Goal: Task Accomplishment & Management: Use online tool/utility

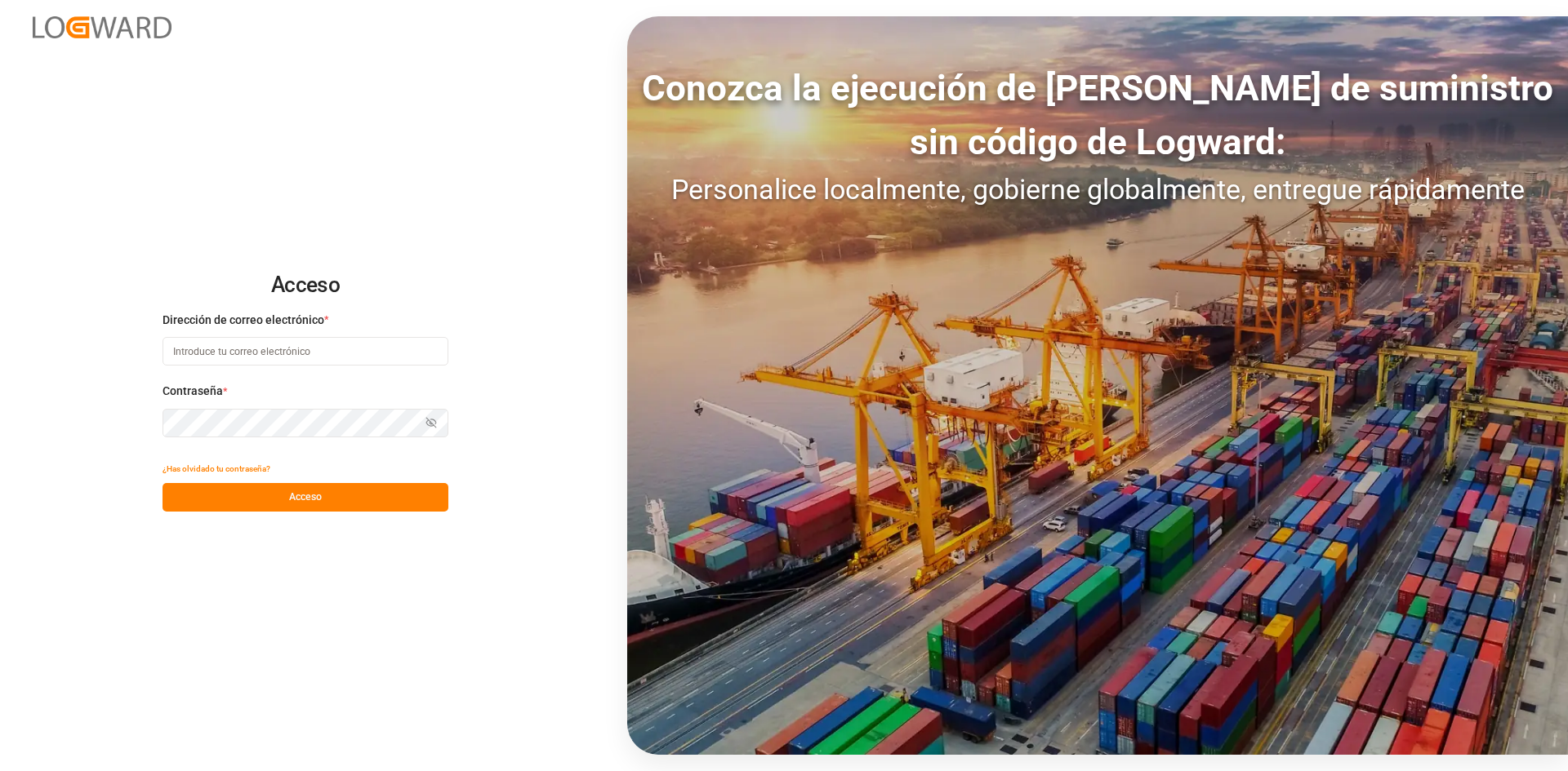
type input "[EMAIL_ADDRESS][DOMAIN_NAME]"
click at [284, 491] on button "Acceso" at bounding box center [306, 497] width 286 height 28
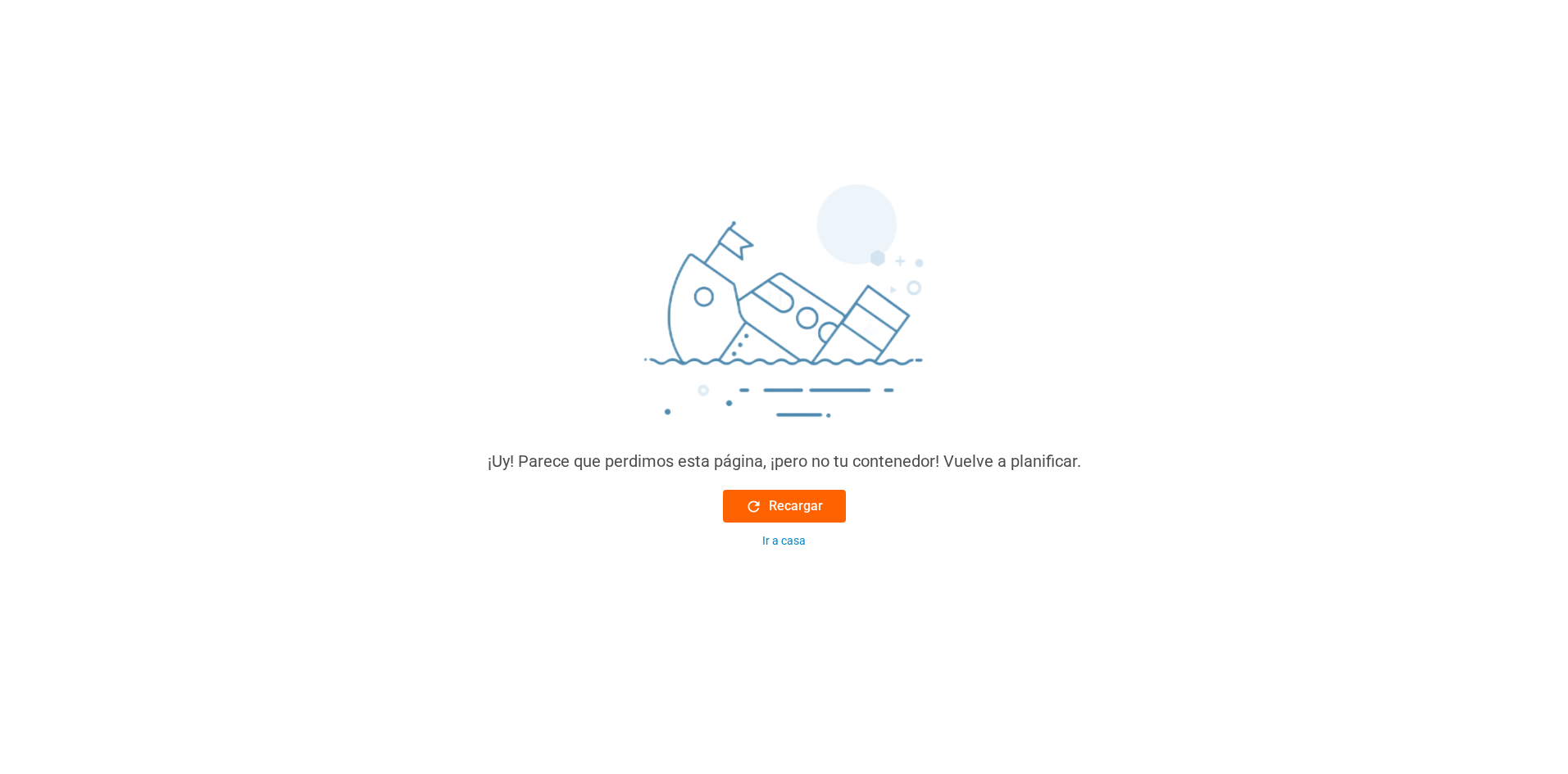
click at [801, 513] on font "Recargar" at bounding box center [795, 506] width 54 height 16
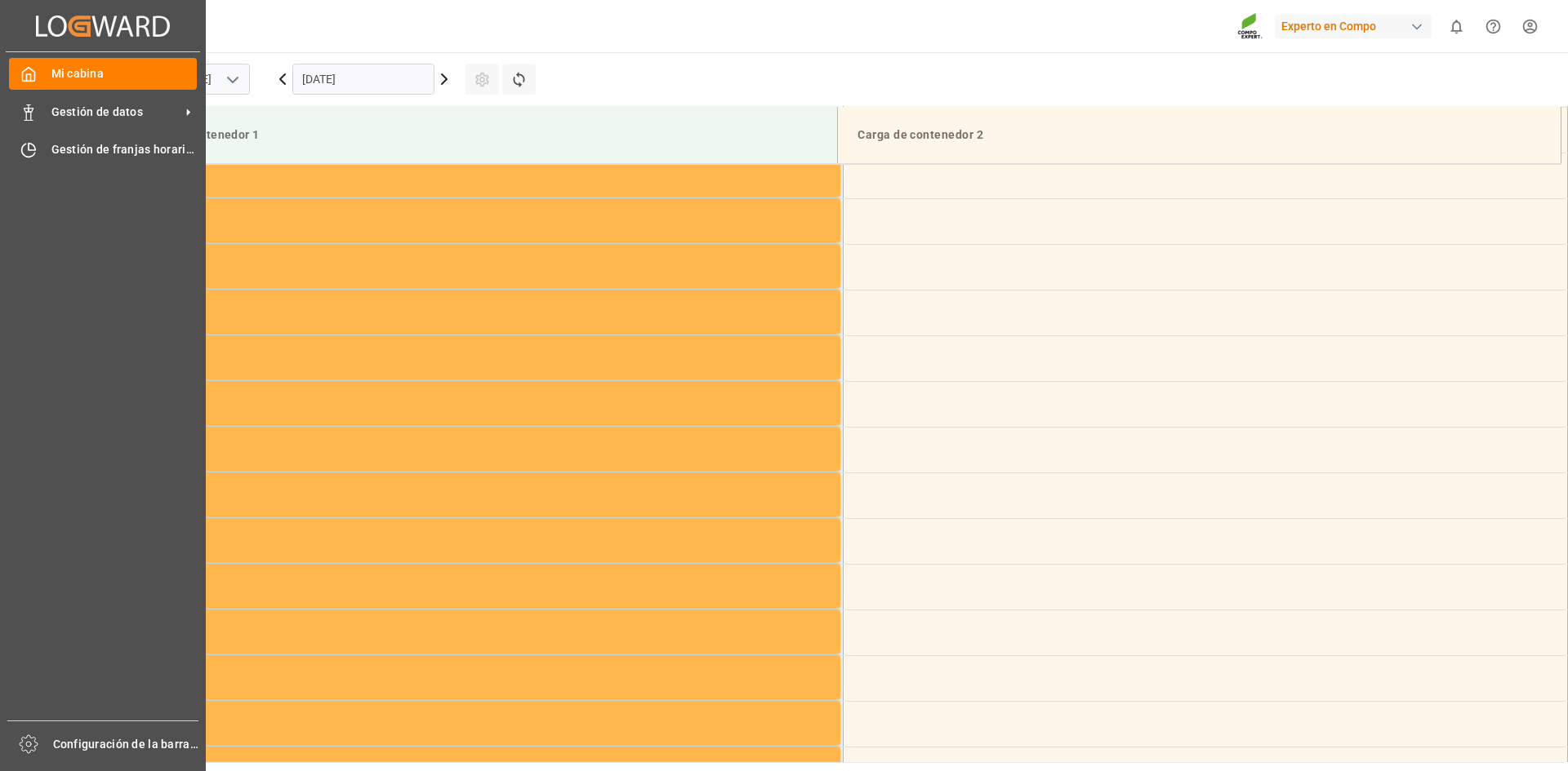
scroll to position [1086, 0]
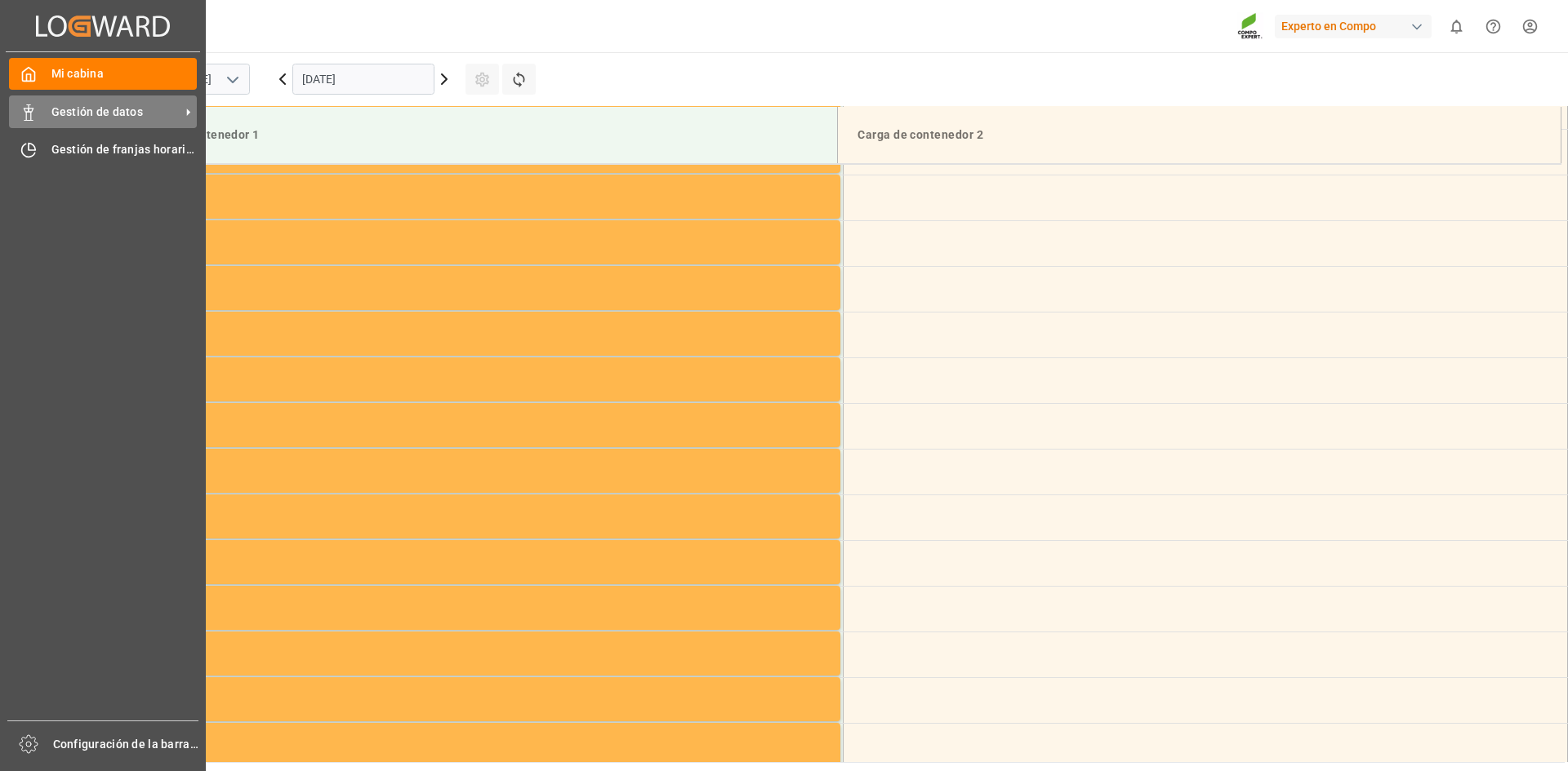
click at [154, 118] on span "Gestión de datos" at bounding box center [116, 112] width 129 height 18
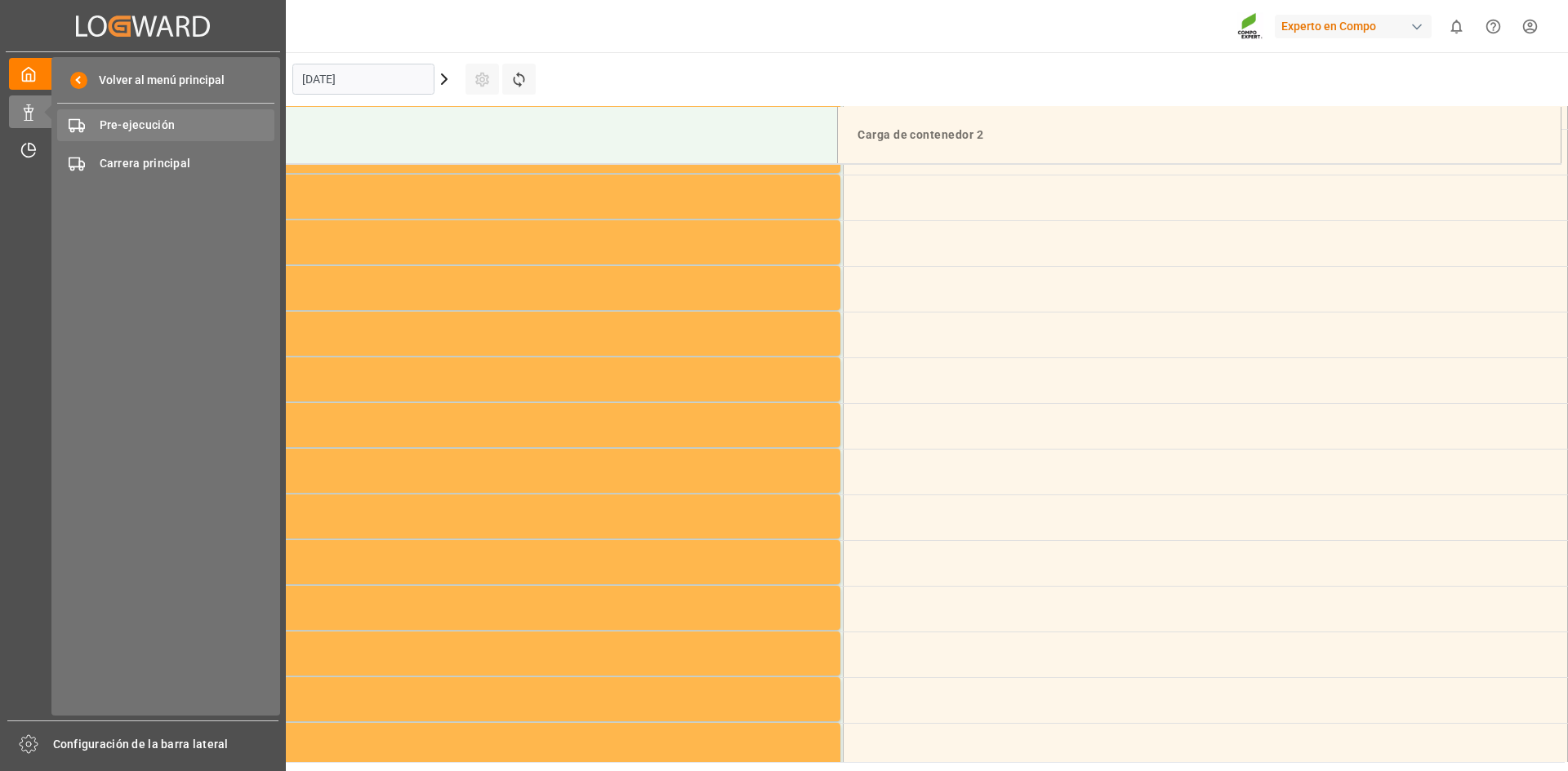
click at [200, 130] on span "Pre-ejecución" at bounding box center [187, 125] width 175 height 18
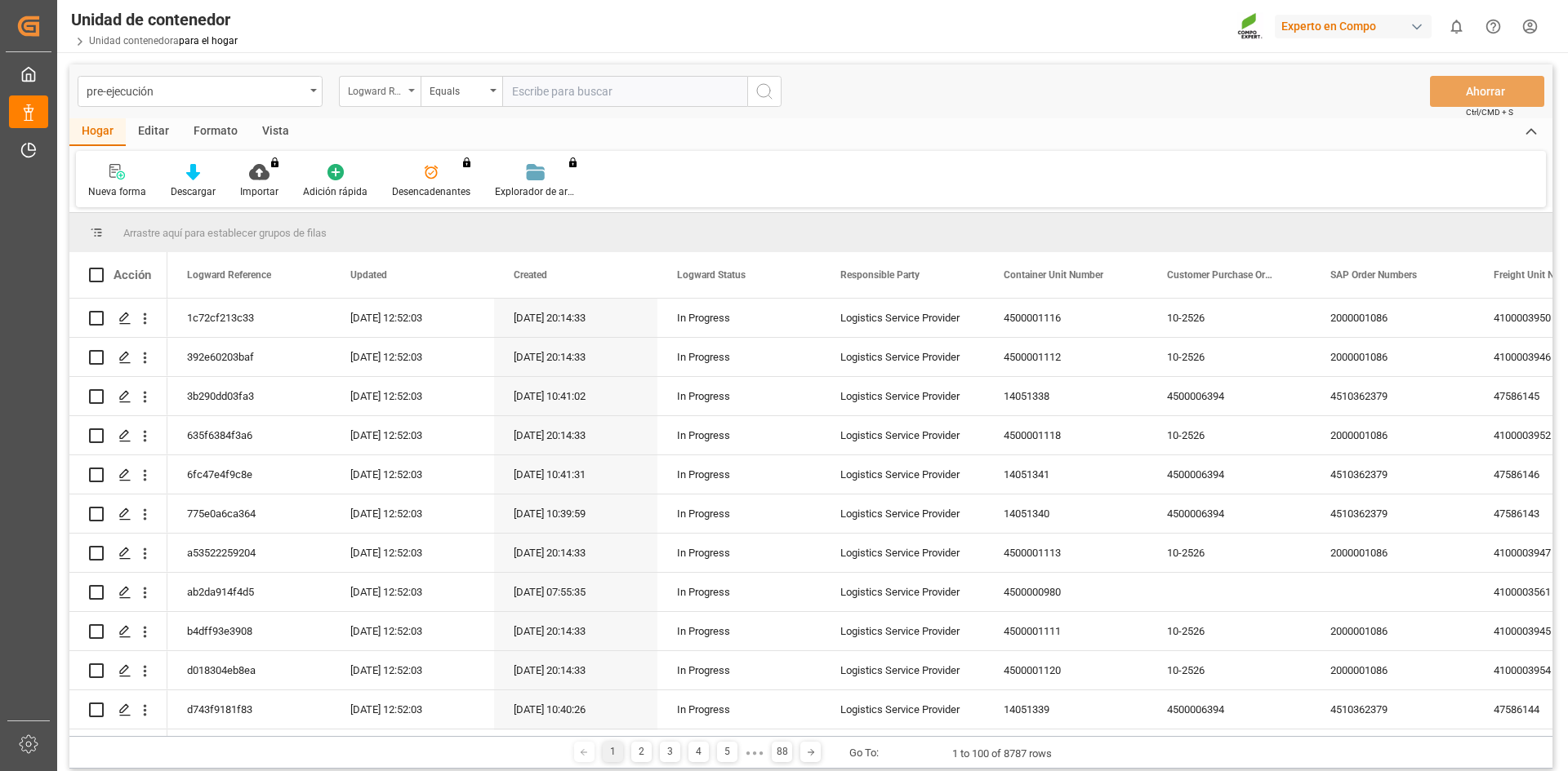
click at [391, 93] on div "Logward Reference" at bounding box center [376, 89] width 56 height 18
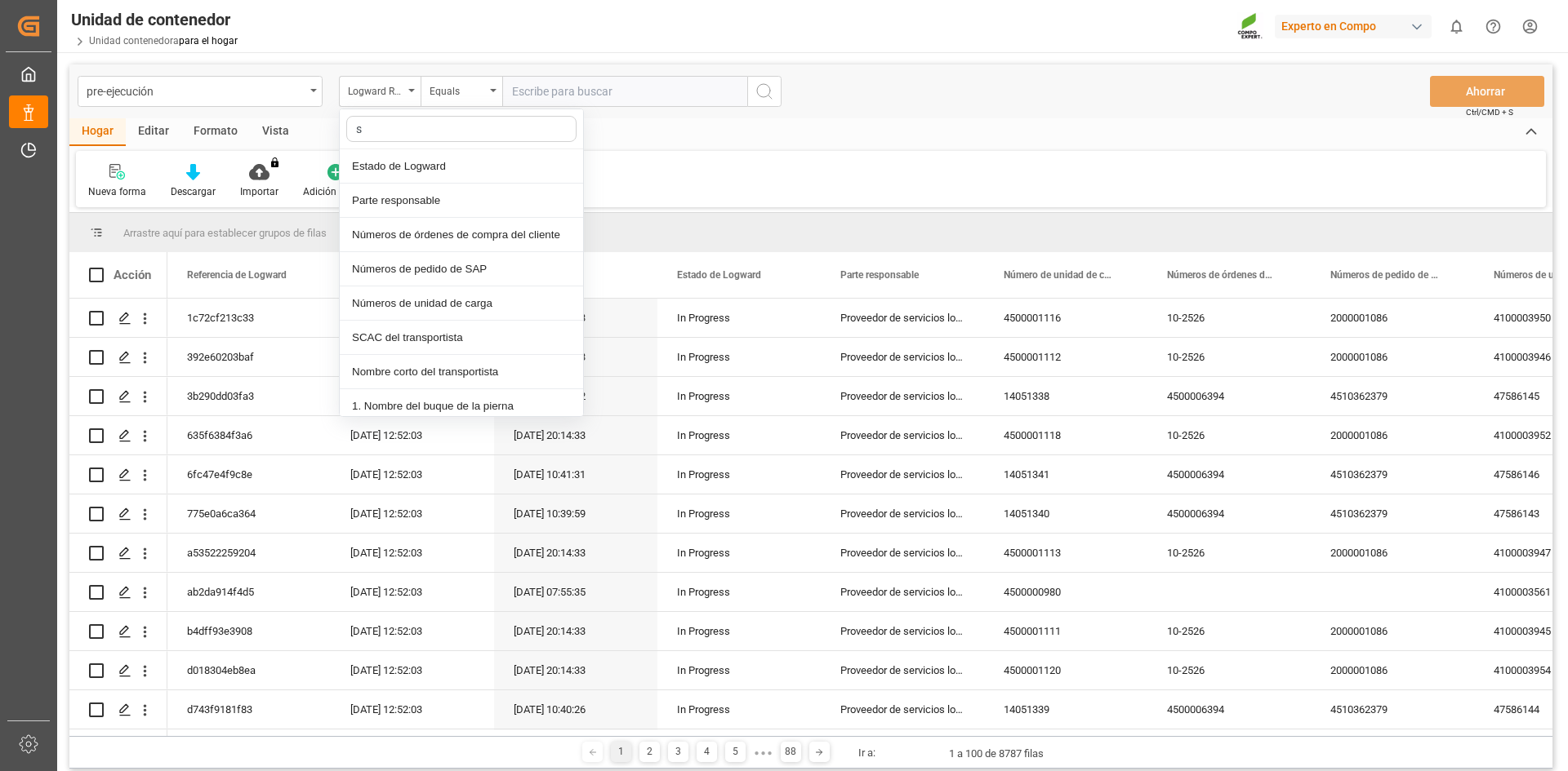
type input "sa"
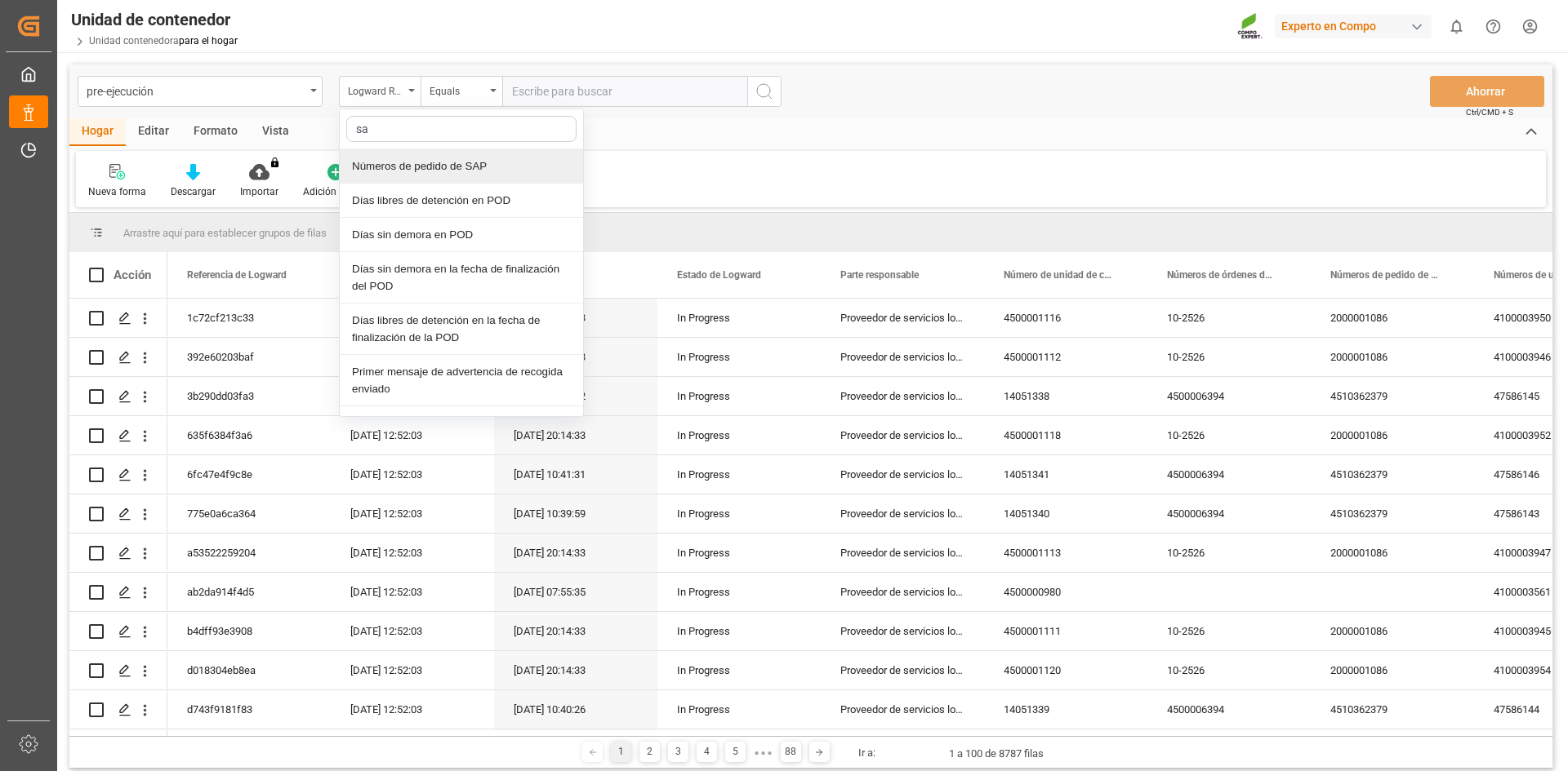
click at [498, 170] on div "Números de pedido de SAP" at bounding box center [461, 166] width 243 height 34
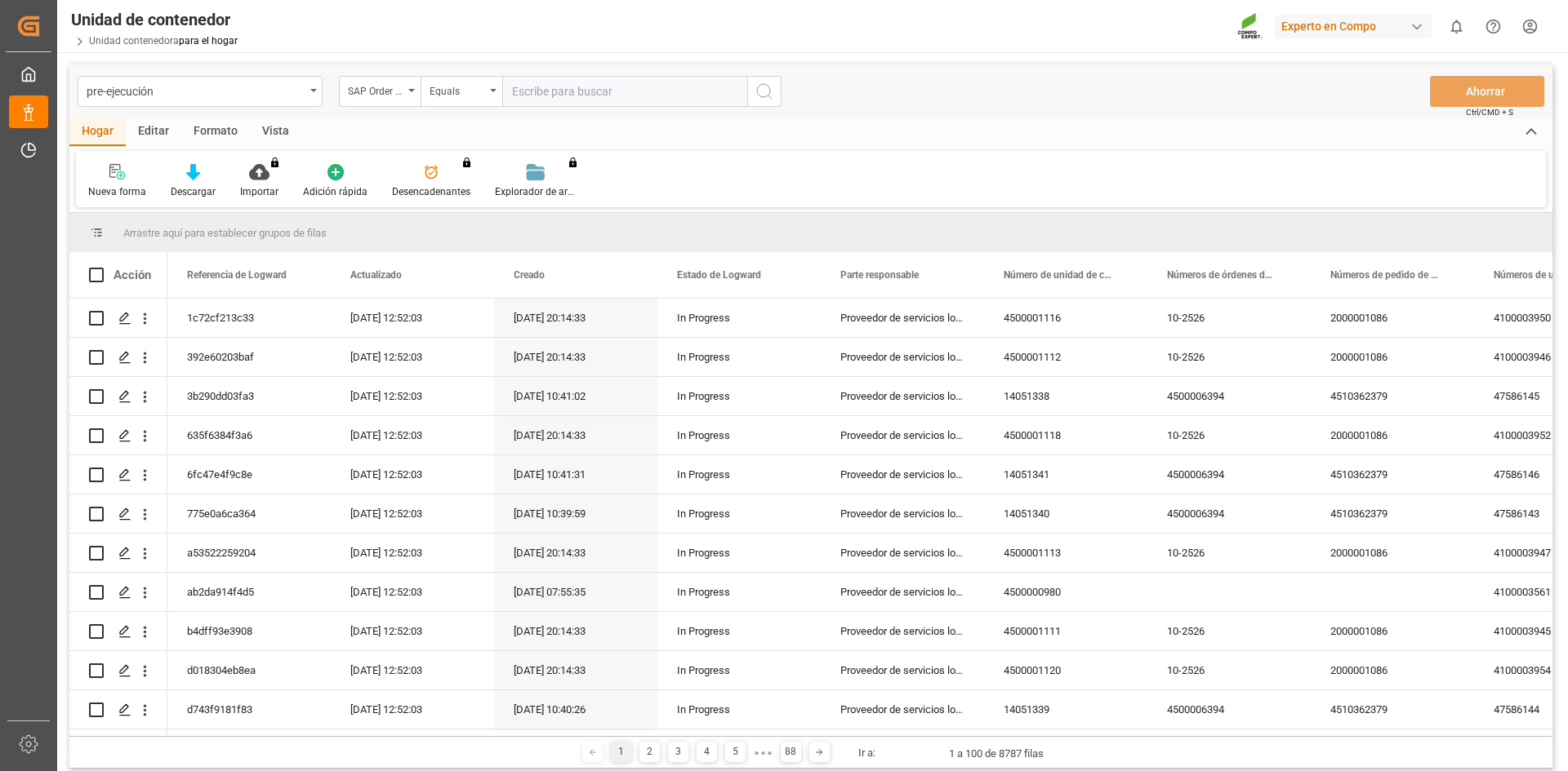
click at [538, 93] on input "text" at bounding box center [624, 91] width 245 height 31
click at [577, 87] on input "text" at bounding box center [624, 91] width 245 height 31
paste input "4510363916"
type input "4510363916"
click at [767, 93] on icon "botón de búsqueda" at bounding box center [764, 91] width 19 height 19
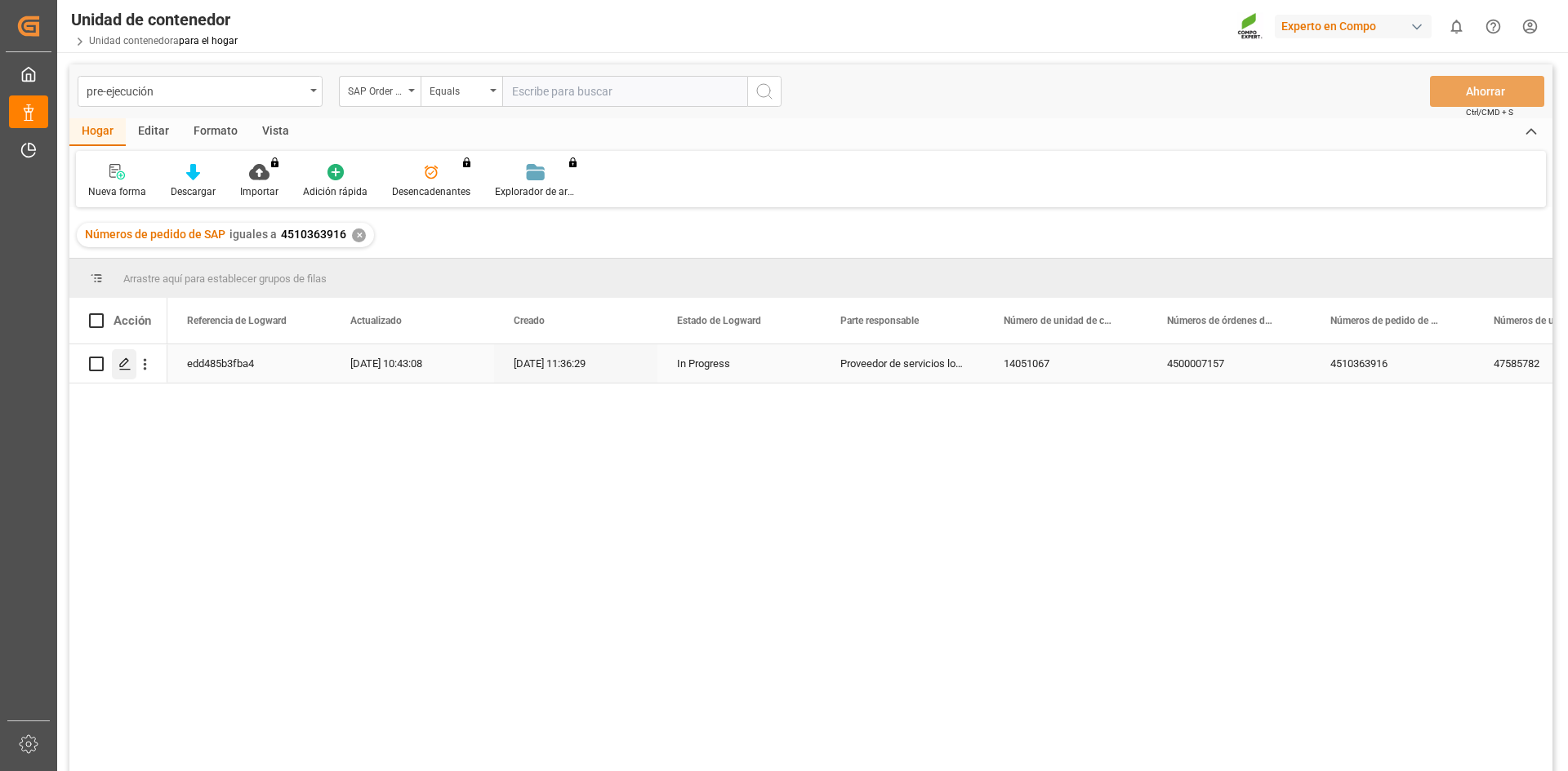
click at [129, 369] on icon "Presione ESPACIO para seleccionar esta fila." at bounding box center [125, 364] width 13 height 13
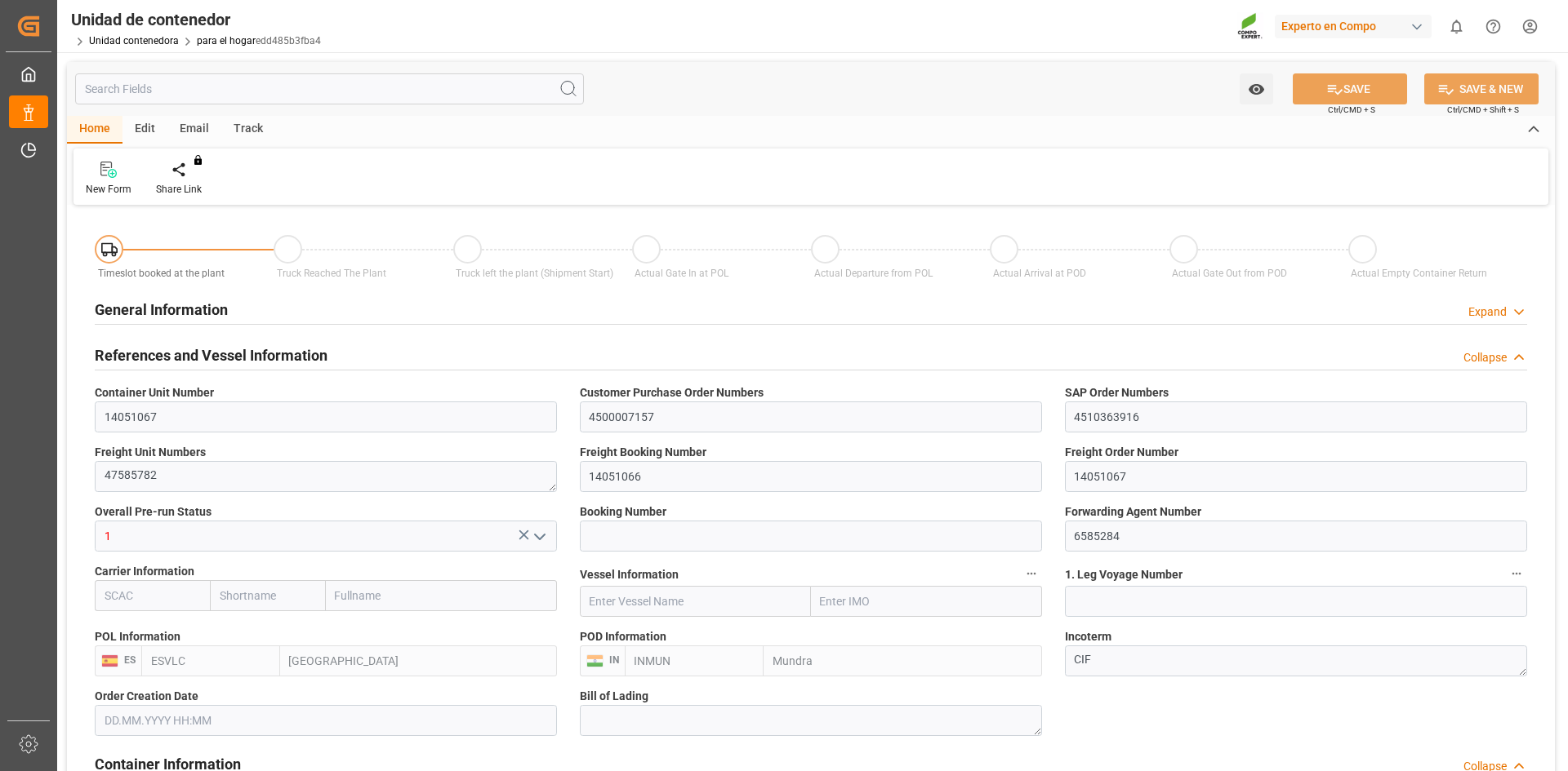
type input "ESVLC"
type input "INMUN"
type input "7"
type input "0"
type input "7"
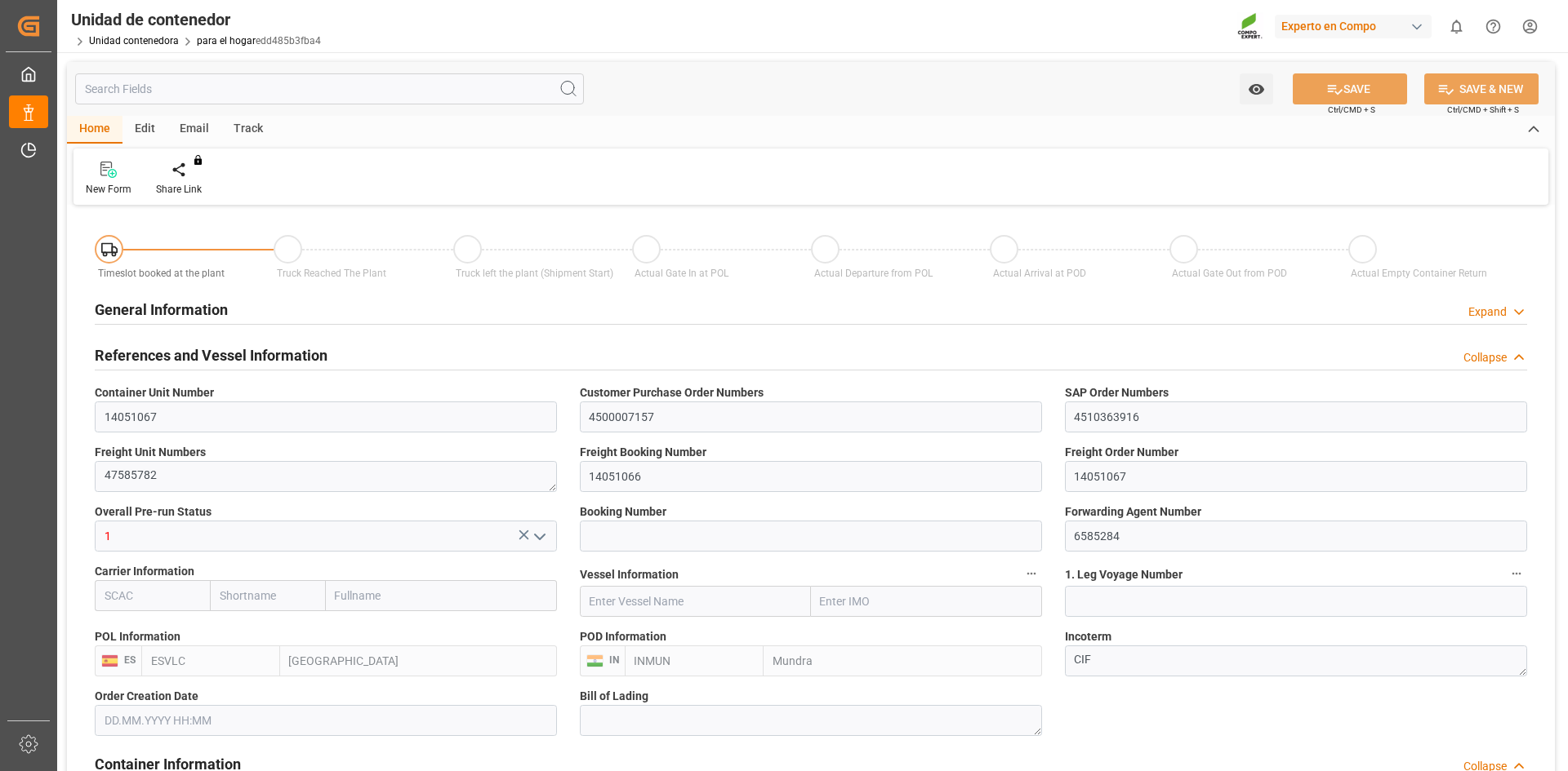
type input "0"
type input "20"
type input "24576"
type input "19.08.2025 11:36"
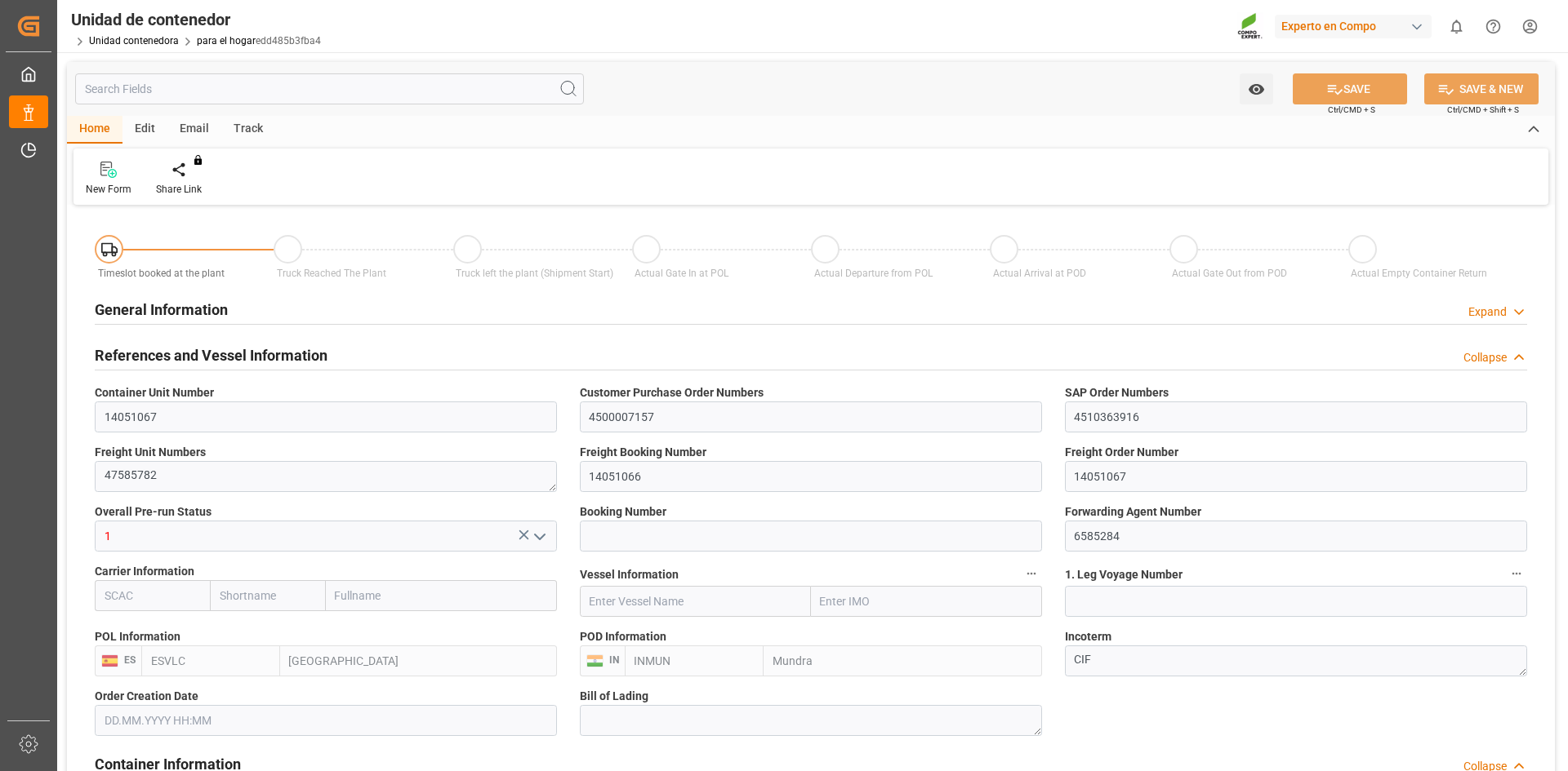
type input "10.10.2025"
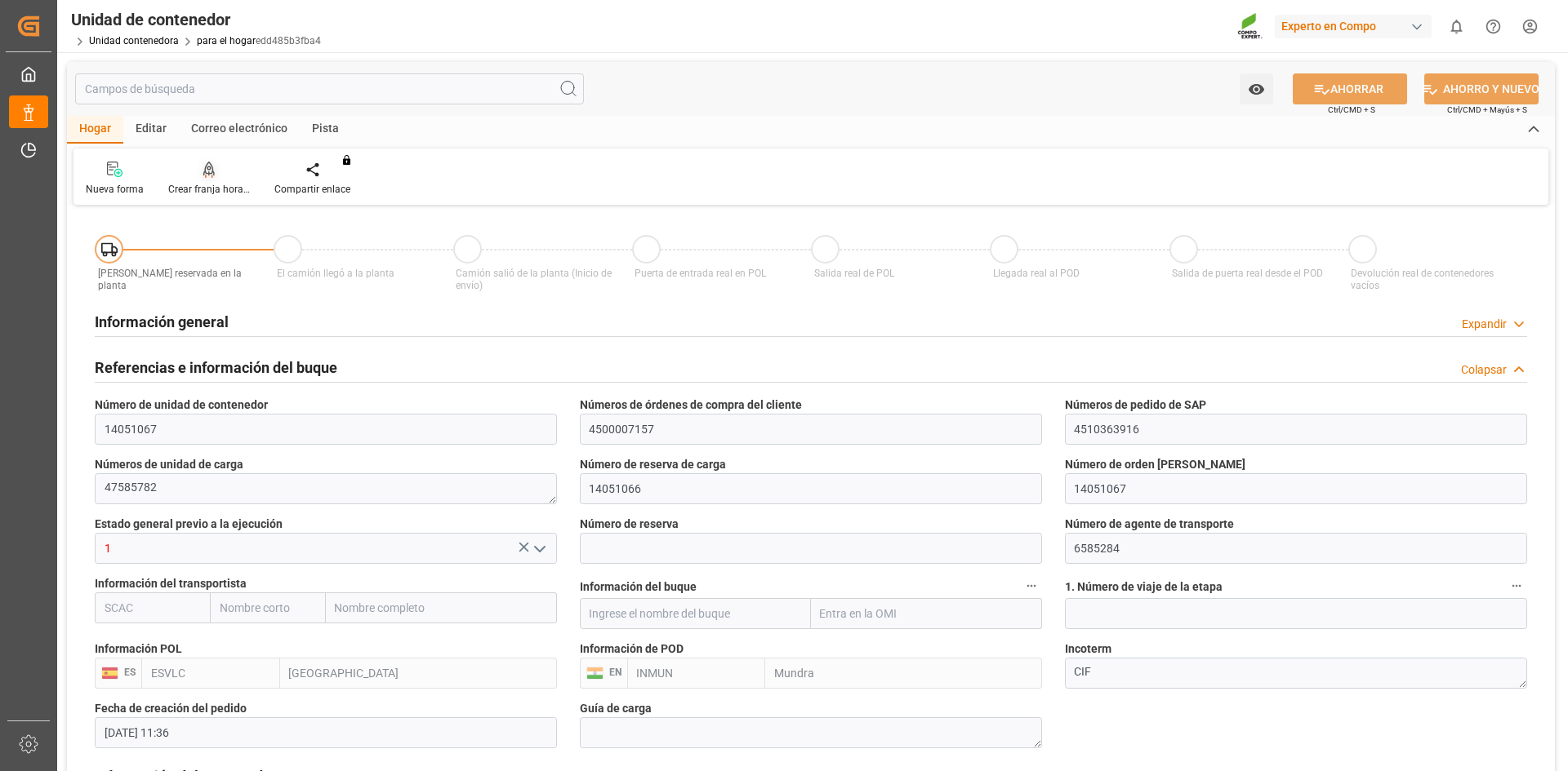
click at [215, 184] on font "Crear franja horaria" at bounding box center [211, 189] width 87 height 12
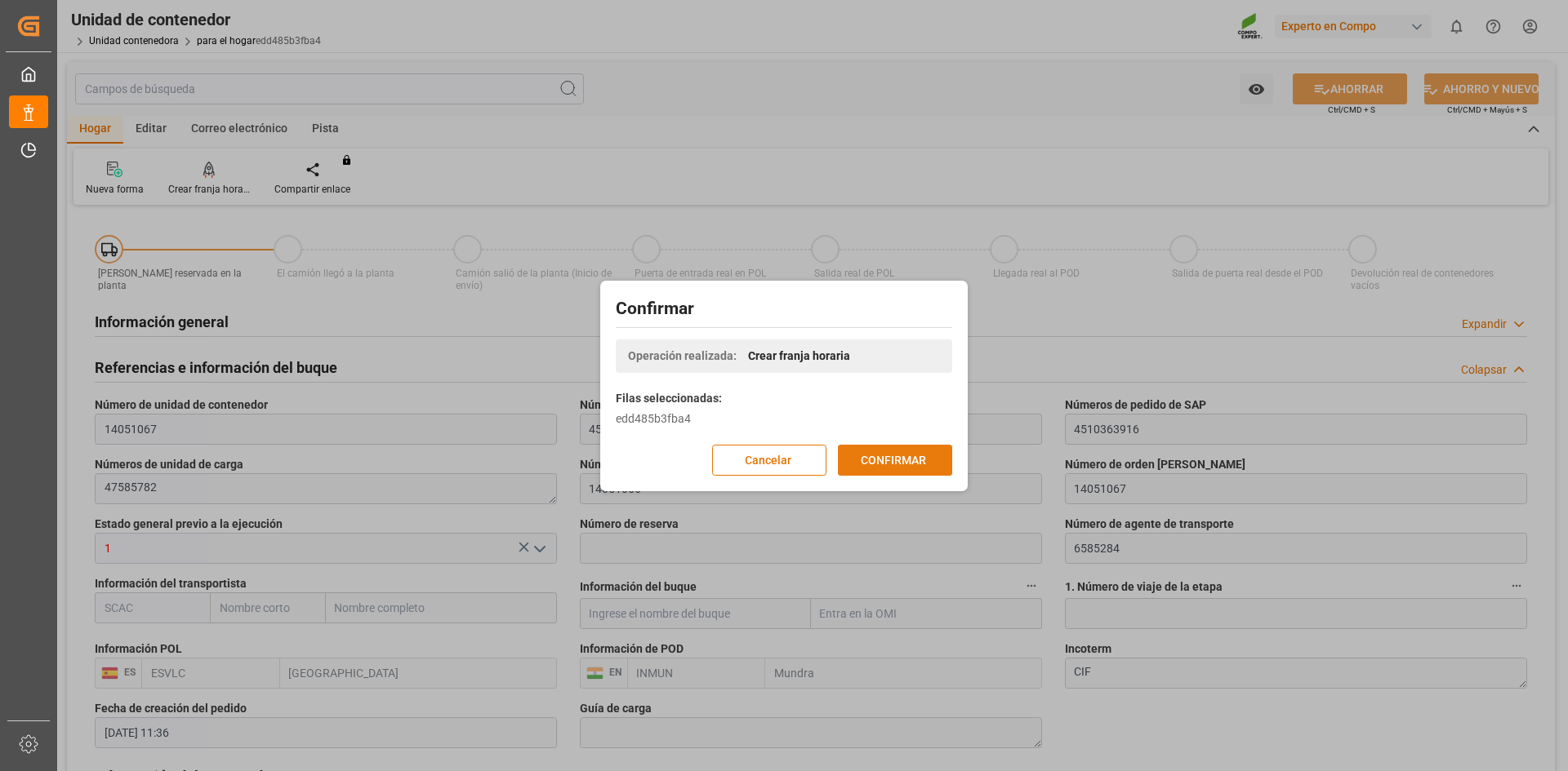
click at [917, 461] on font "CONFIRMAR" at bounding box center [893, 460] width 65 height 13
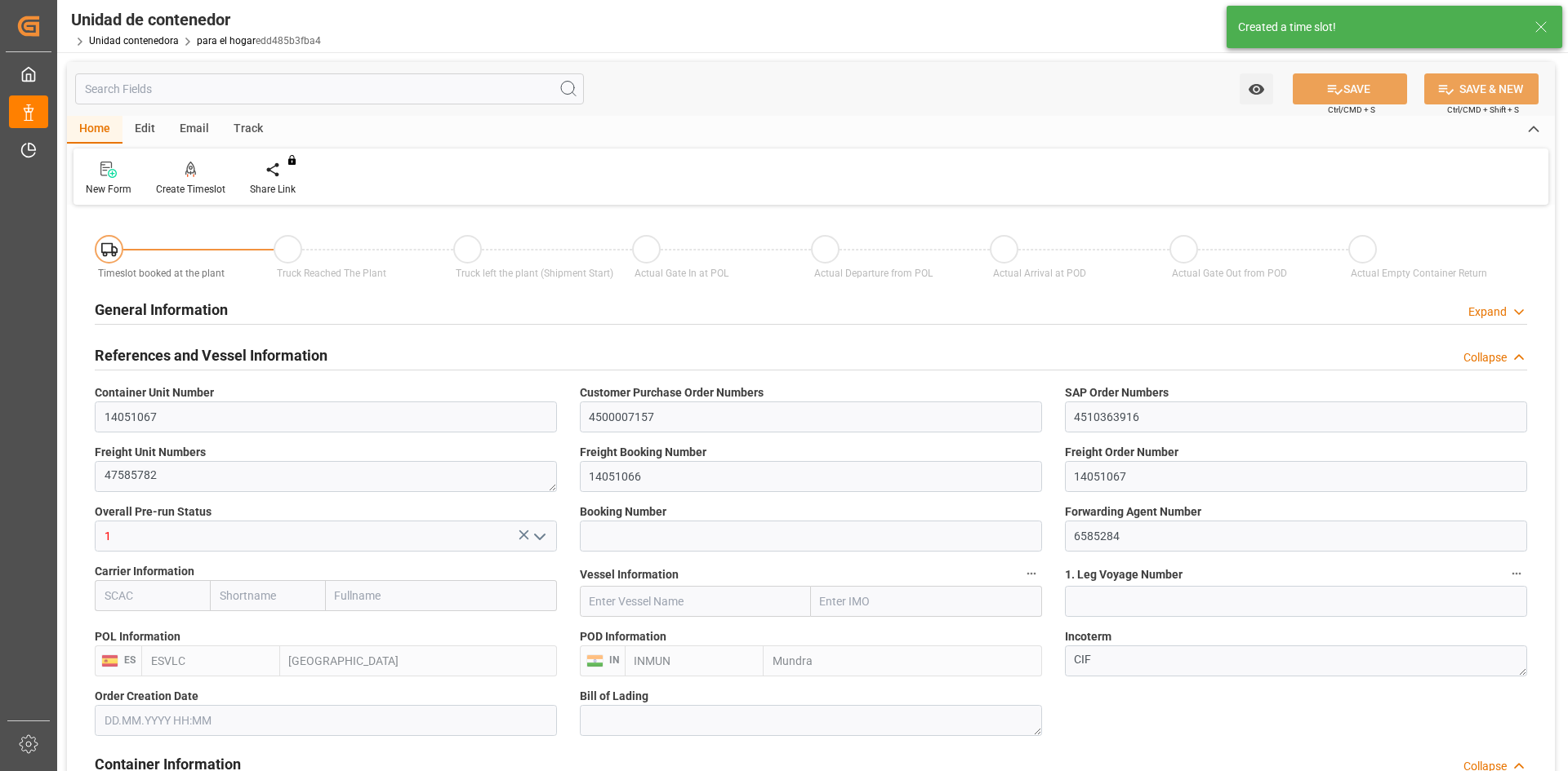
type input "ESVLC"
type input "INMUN"
type input "7"
type input "0"
type input "7"
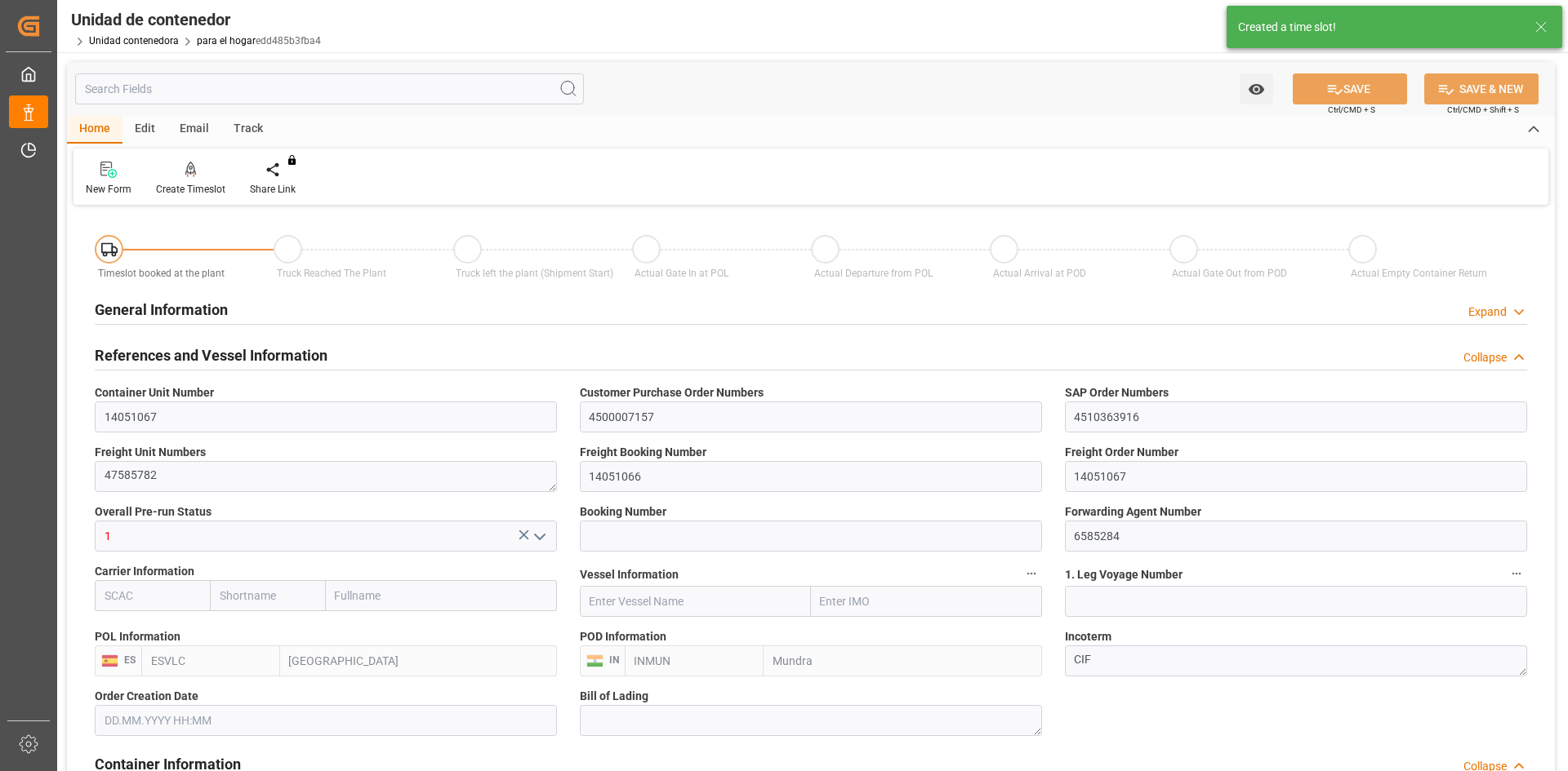
type input "0"
type input "20"
type input "24576"
type input "19.08.2025 11:36"
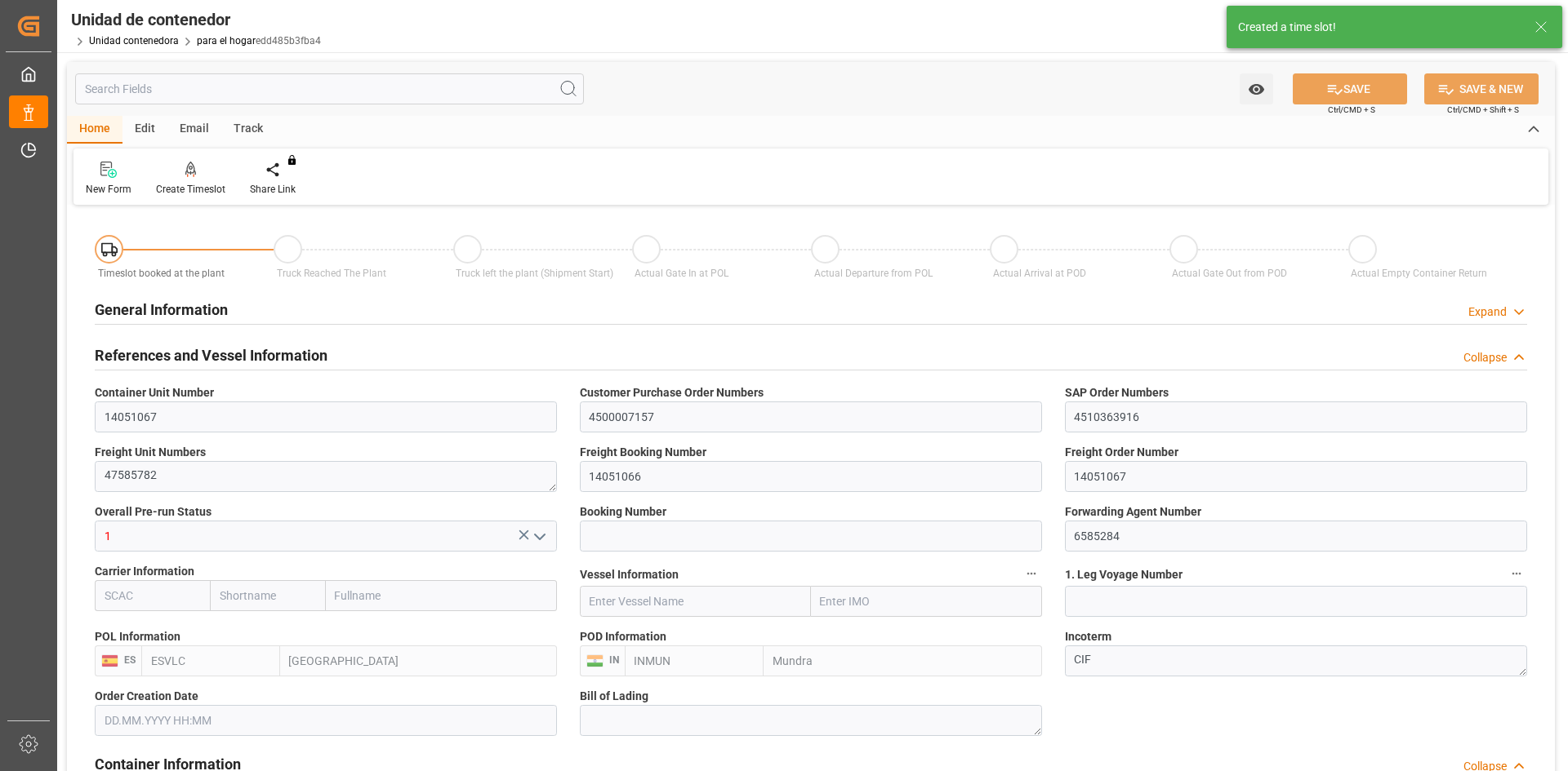
type input "10.10.2025"
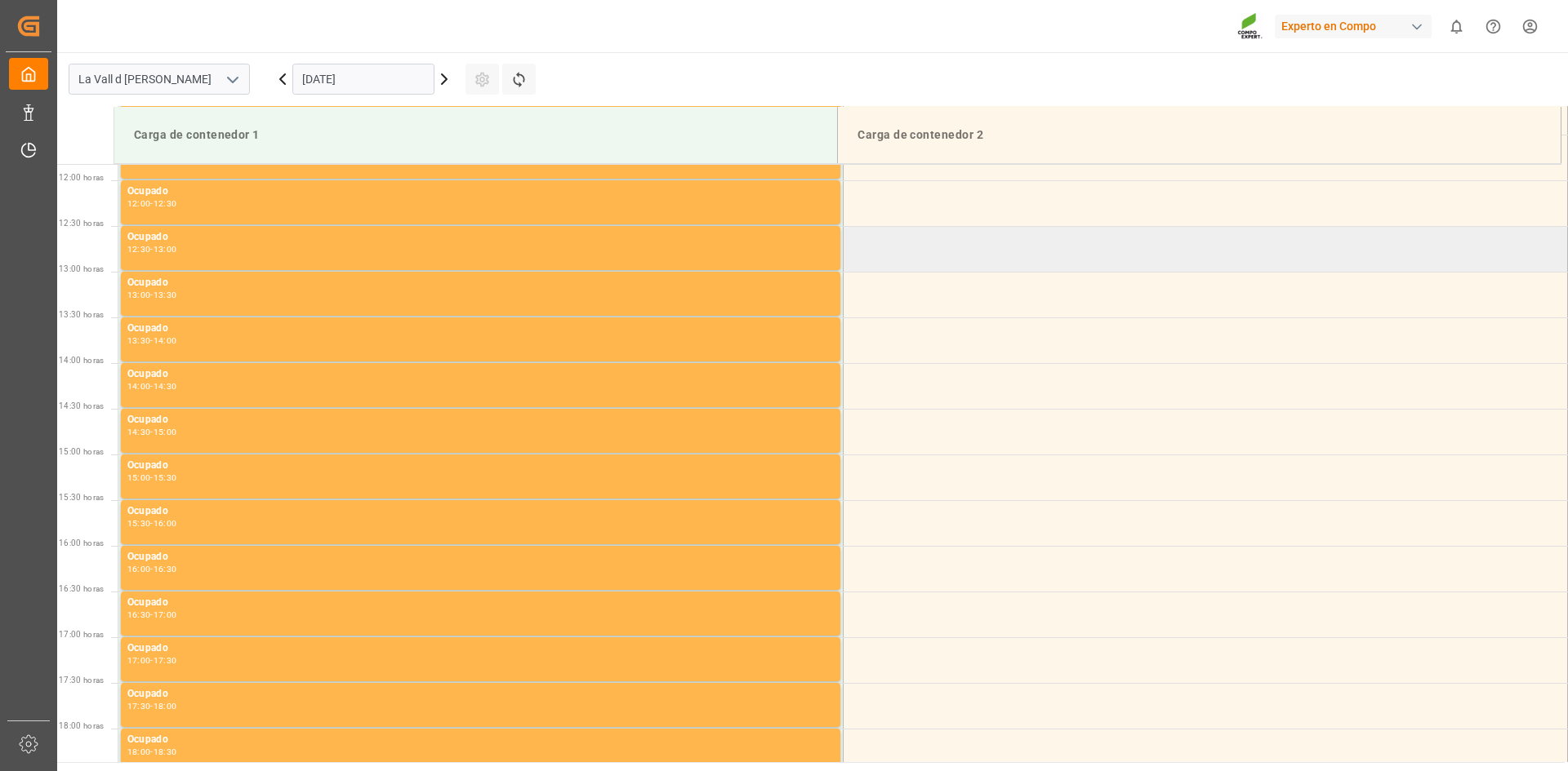
scroll to position [1086, 0]
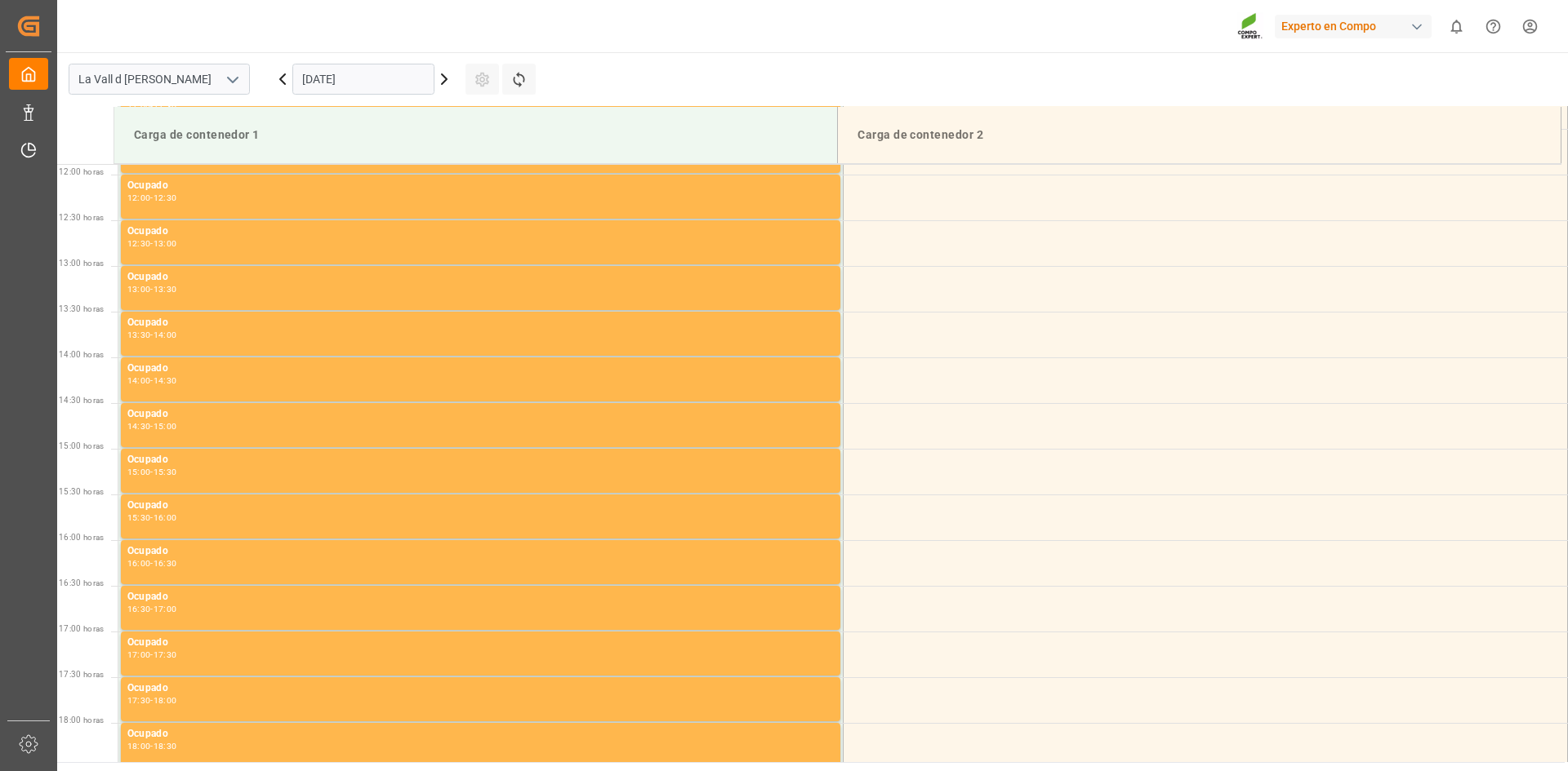
click at [372, 88] on input "14.10.2025" at bounding box center [363, 78] width 142 height 31
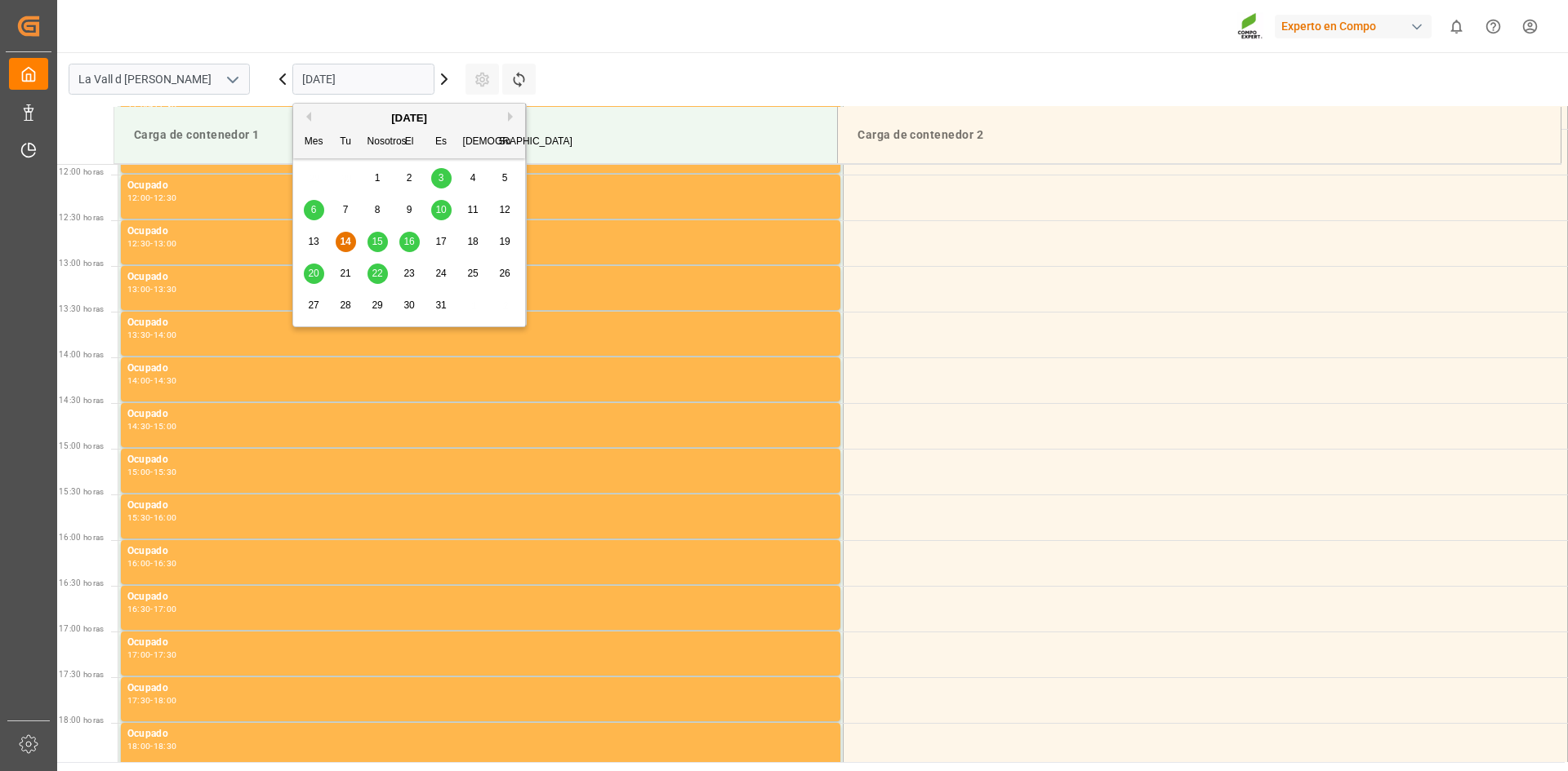
click at [377, 279] on font "22" at bounding box center [377, 274] width 11 height 12
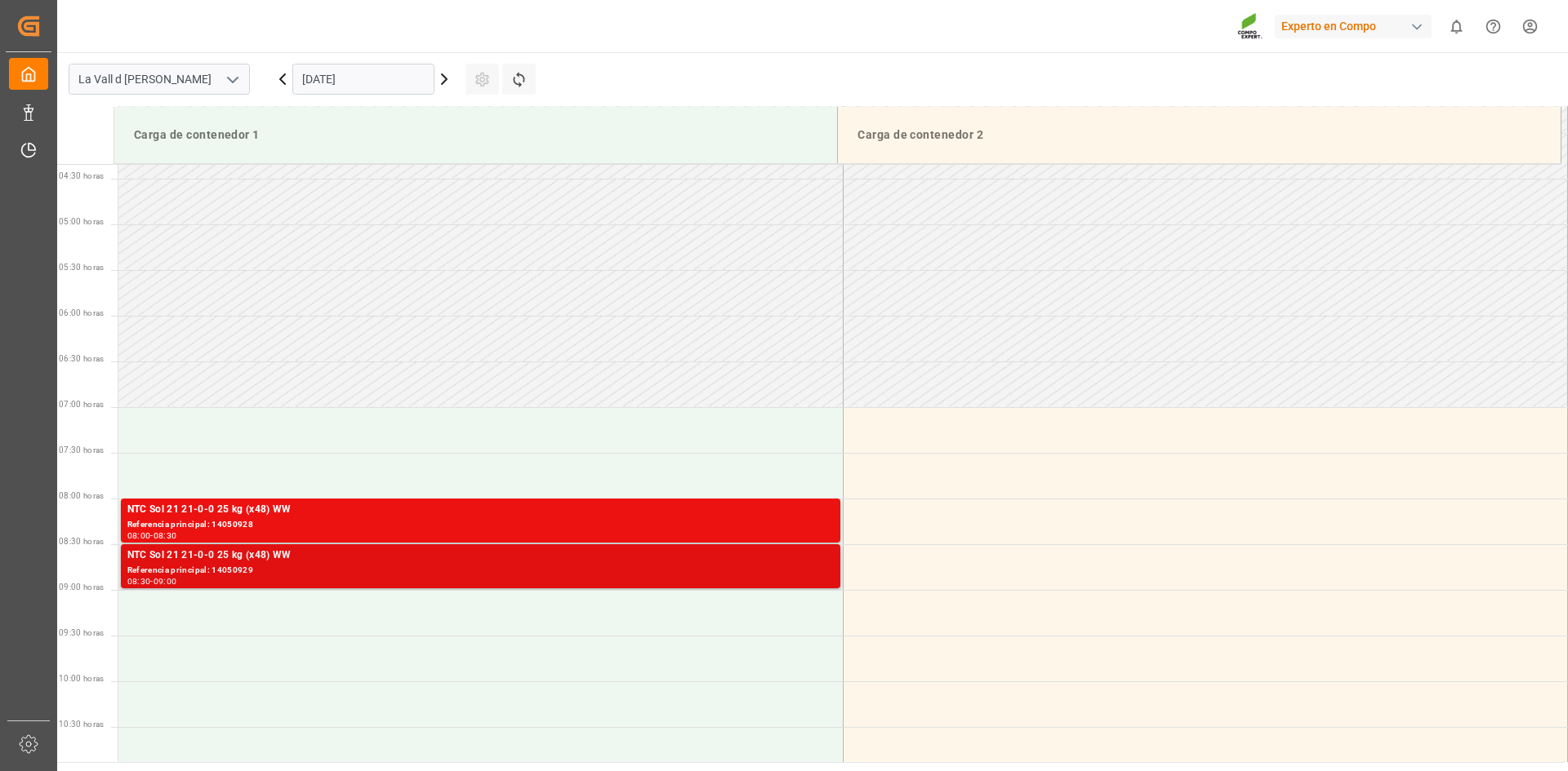
scroll to position [433, 0]
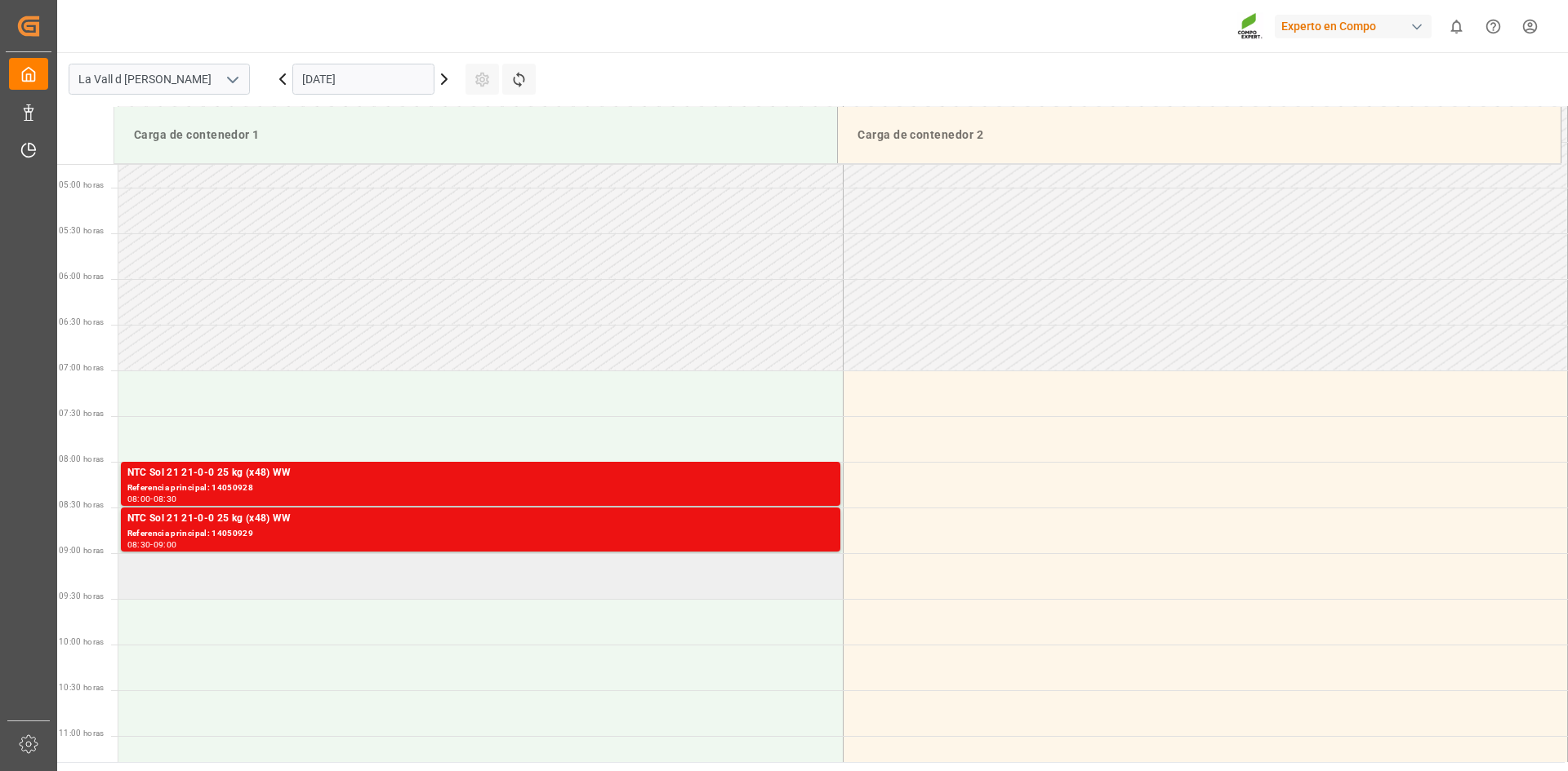
click at [138, 583] on td at bounding box center [481, 576] width 725 height 46
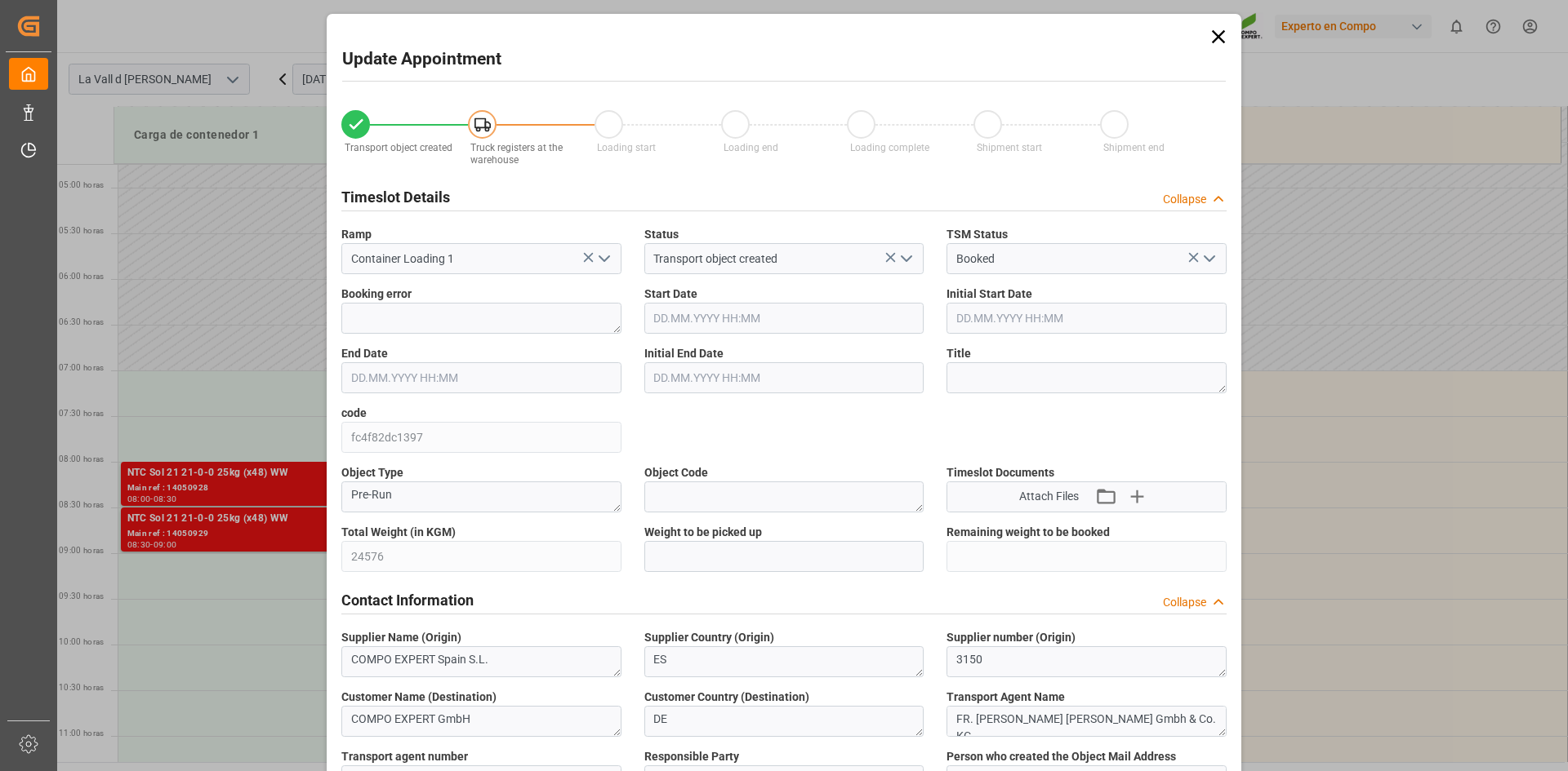
type input "22.10.2025 09:00"
type input "22.10.2025 09:30"
type input "19.08.2025 11:36"
type input "14.10.2025 10:53"
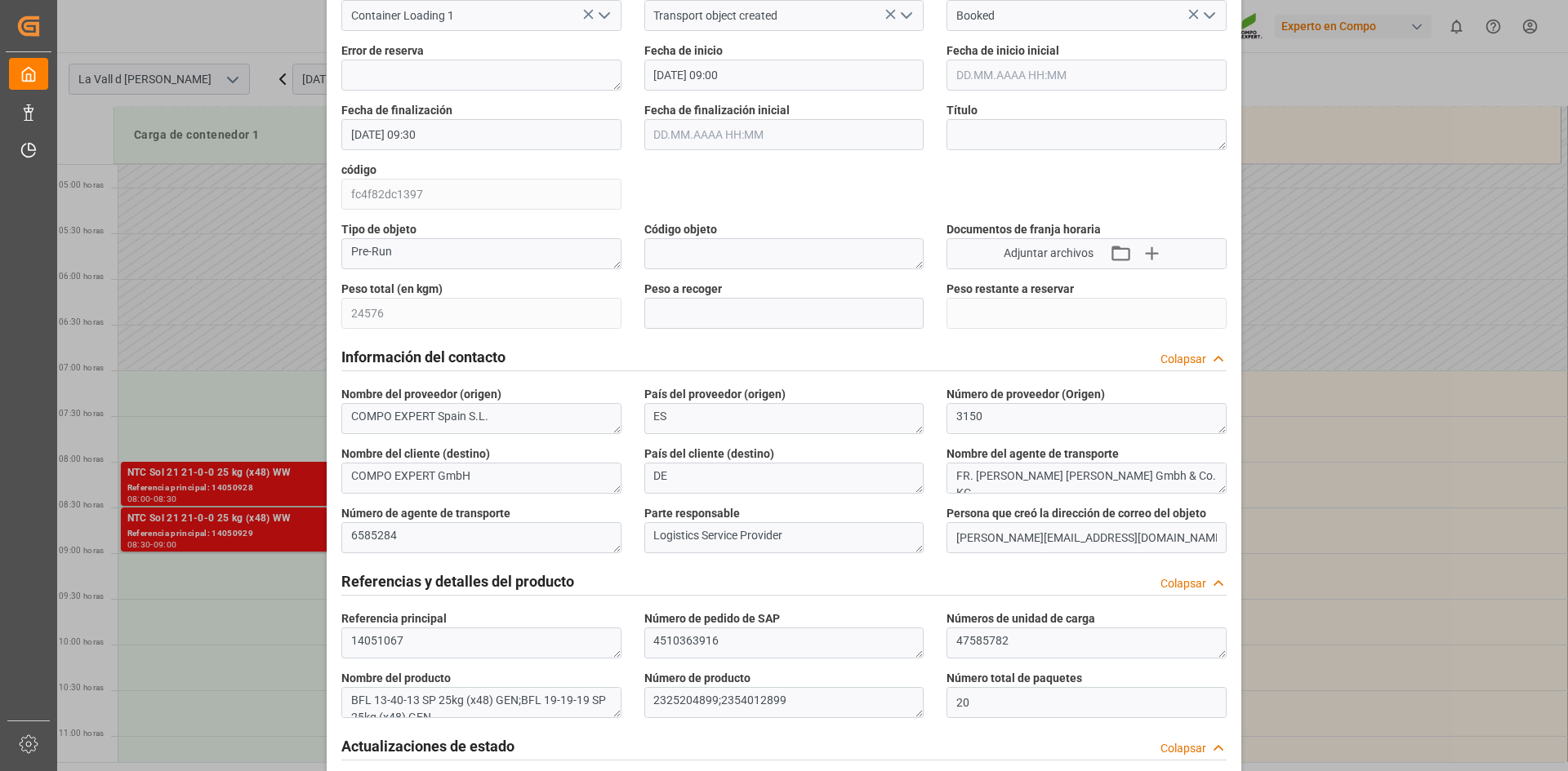
scroll to position [244, 0]
click at [731, 310] on input "text" at bounding box center [784, 311] width 280 height 31
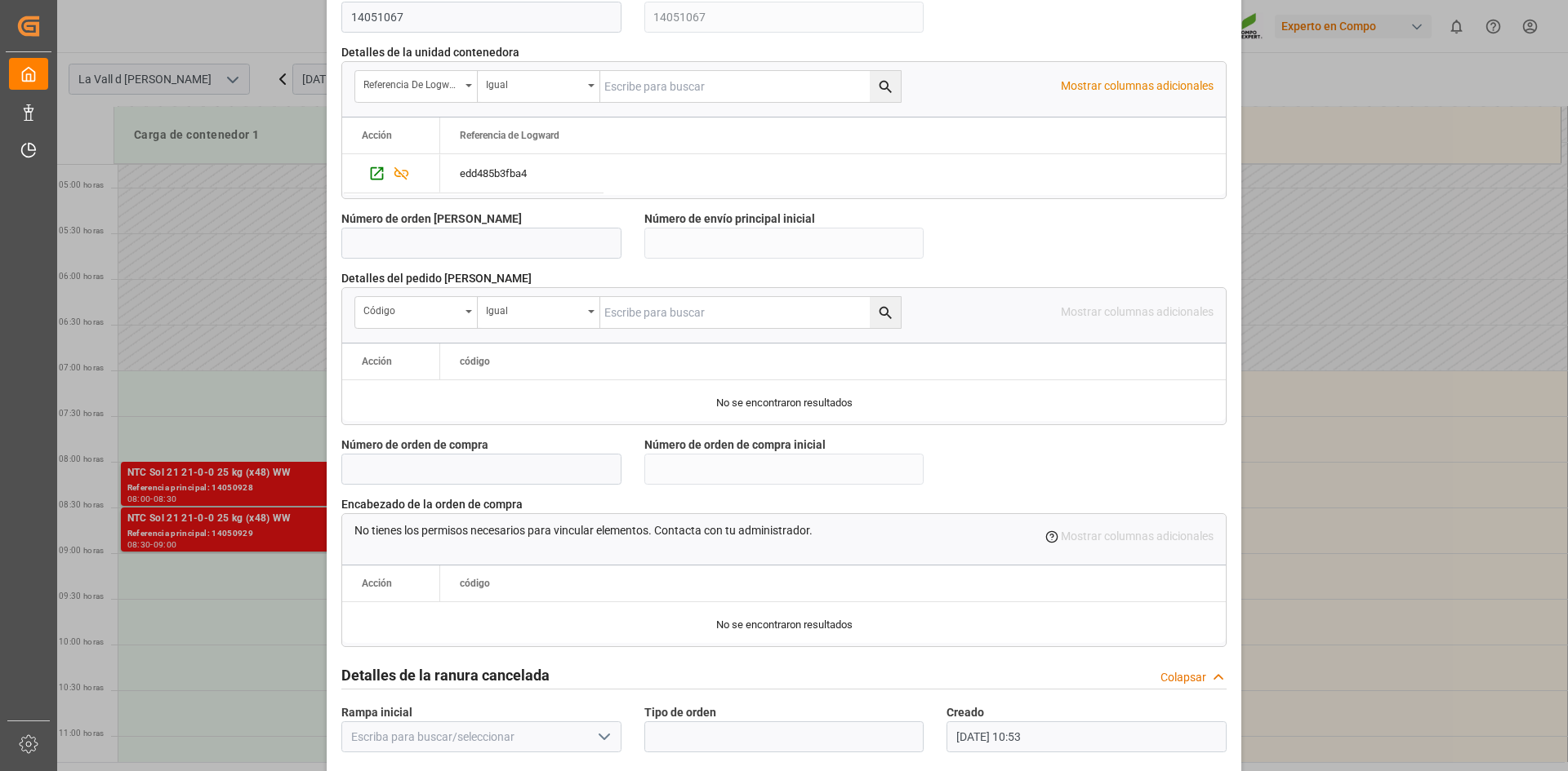
scroll to position [1381, 0]
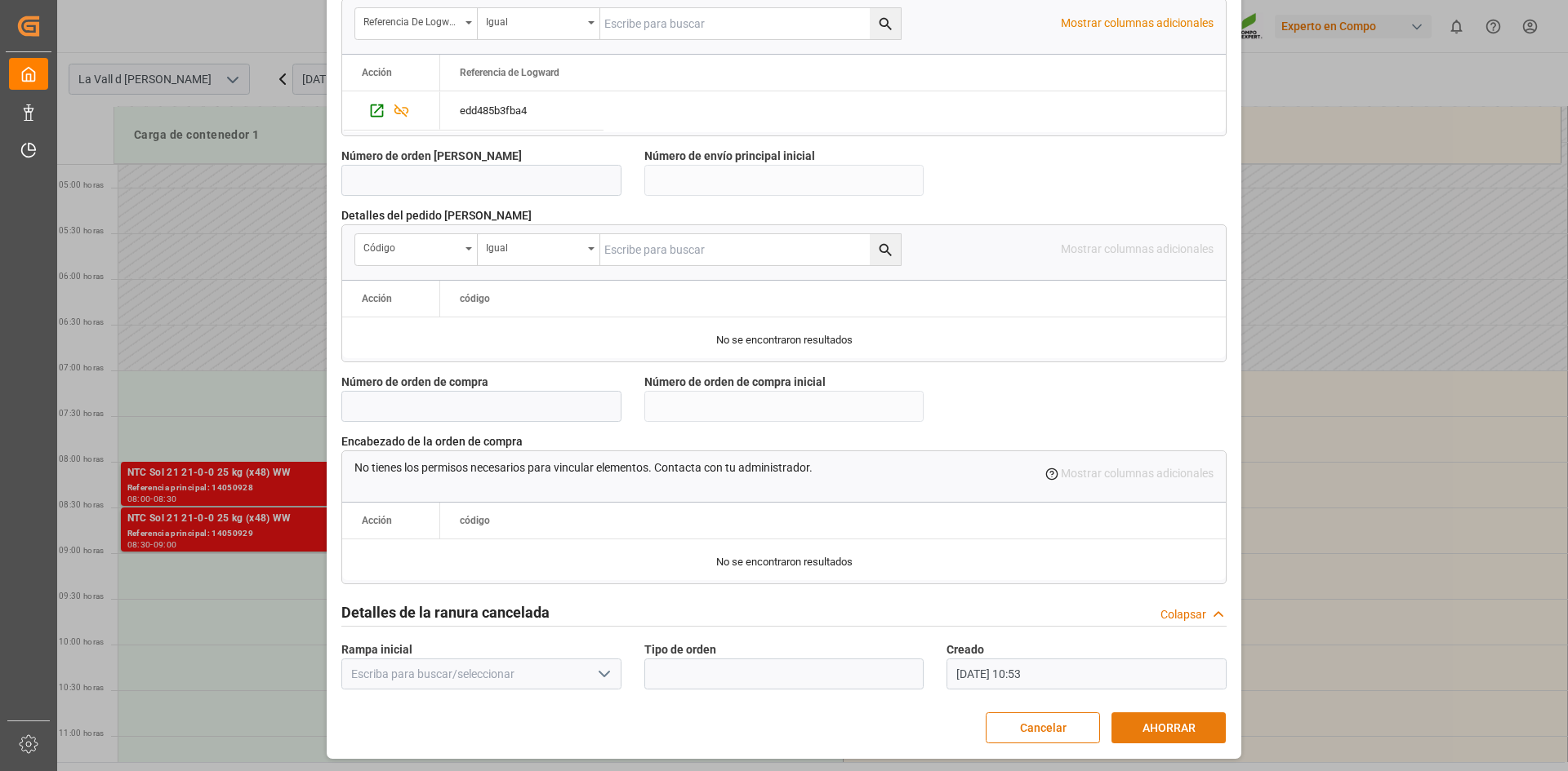
type input "24576"
click at [1163, 734] on font "AHORRAR" at bounding box center [1169, 728] width 53 height 18
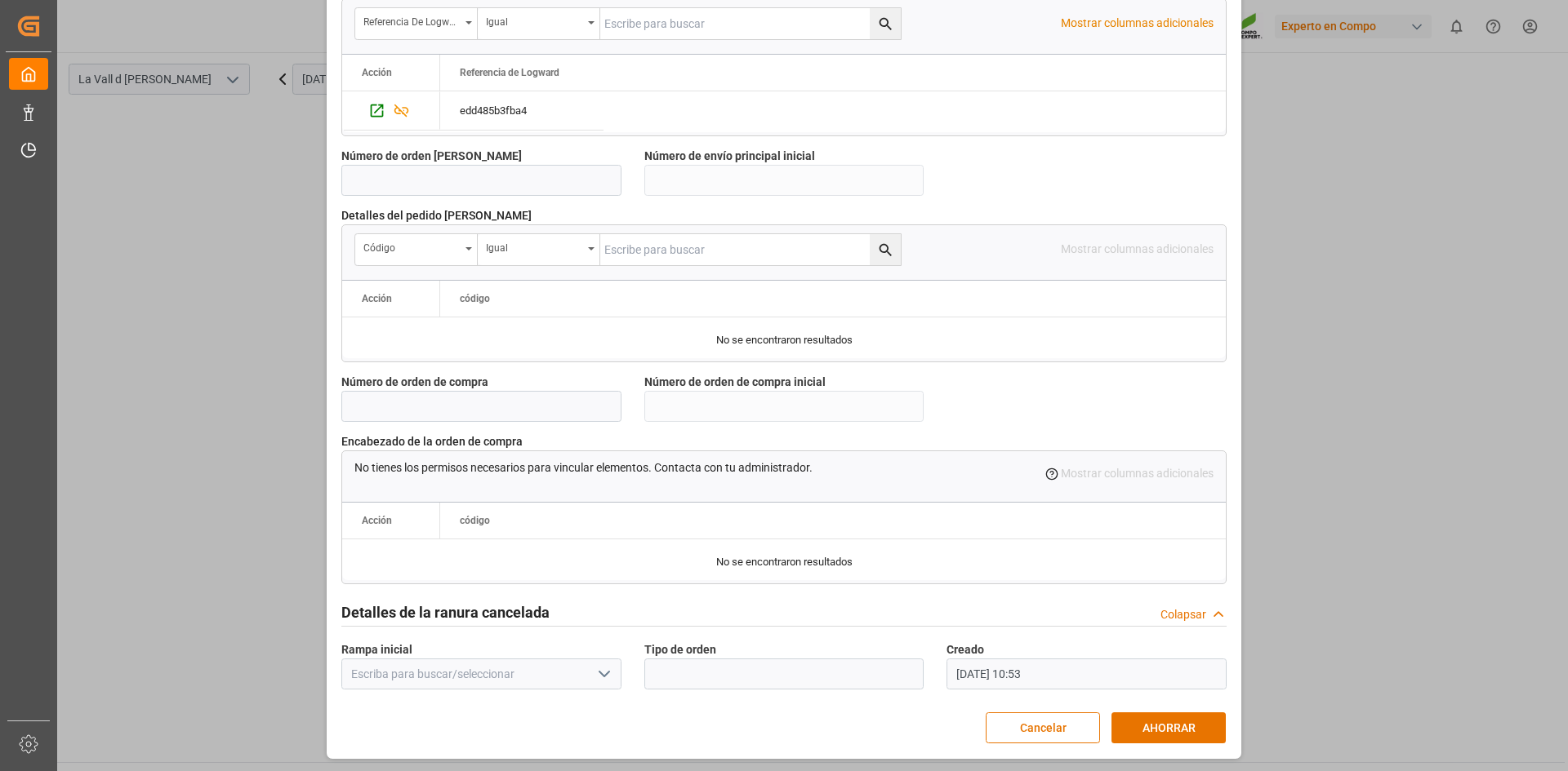
scroll to position [1280, 0]
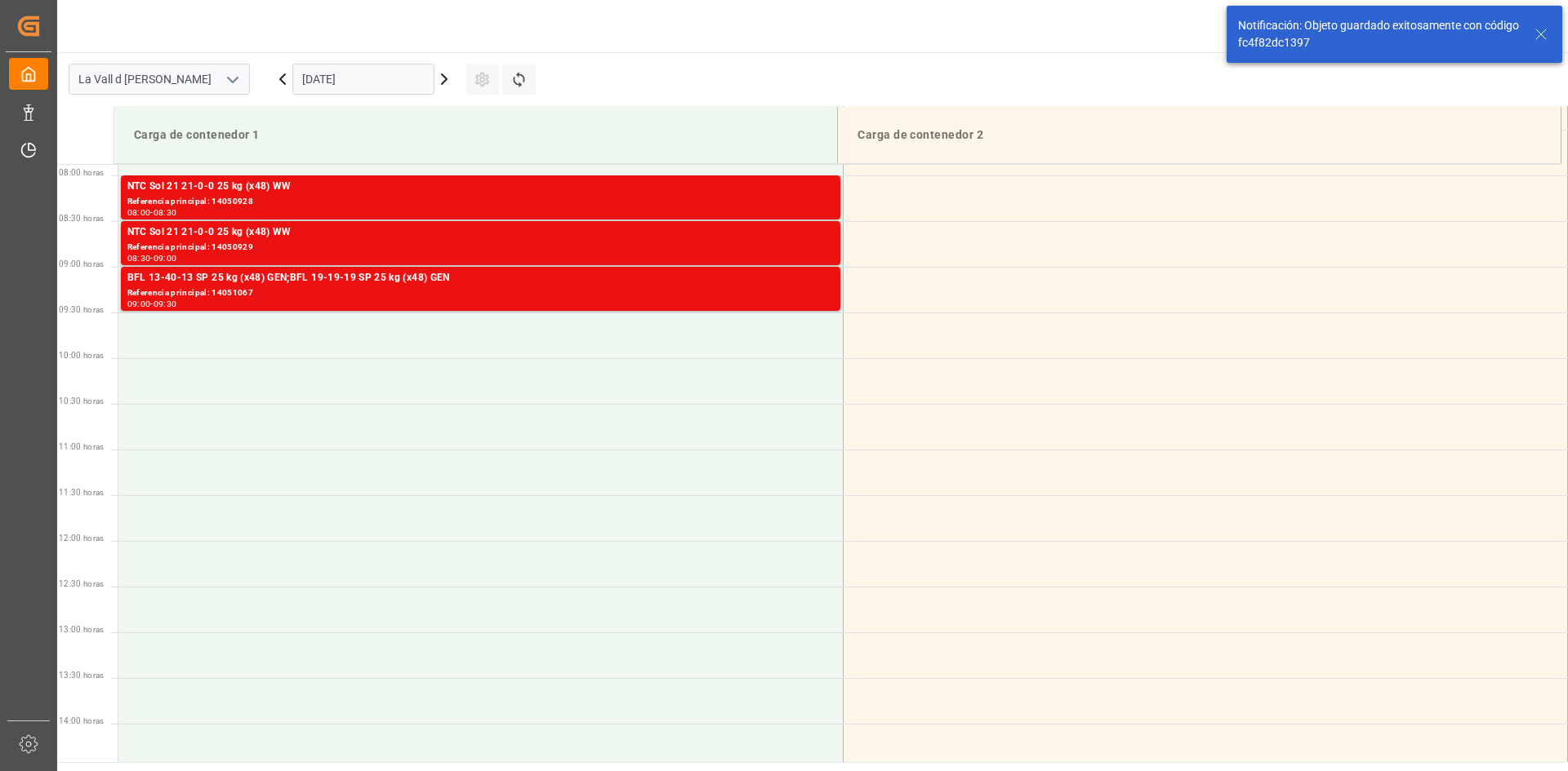
scroll to position [721, 0]
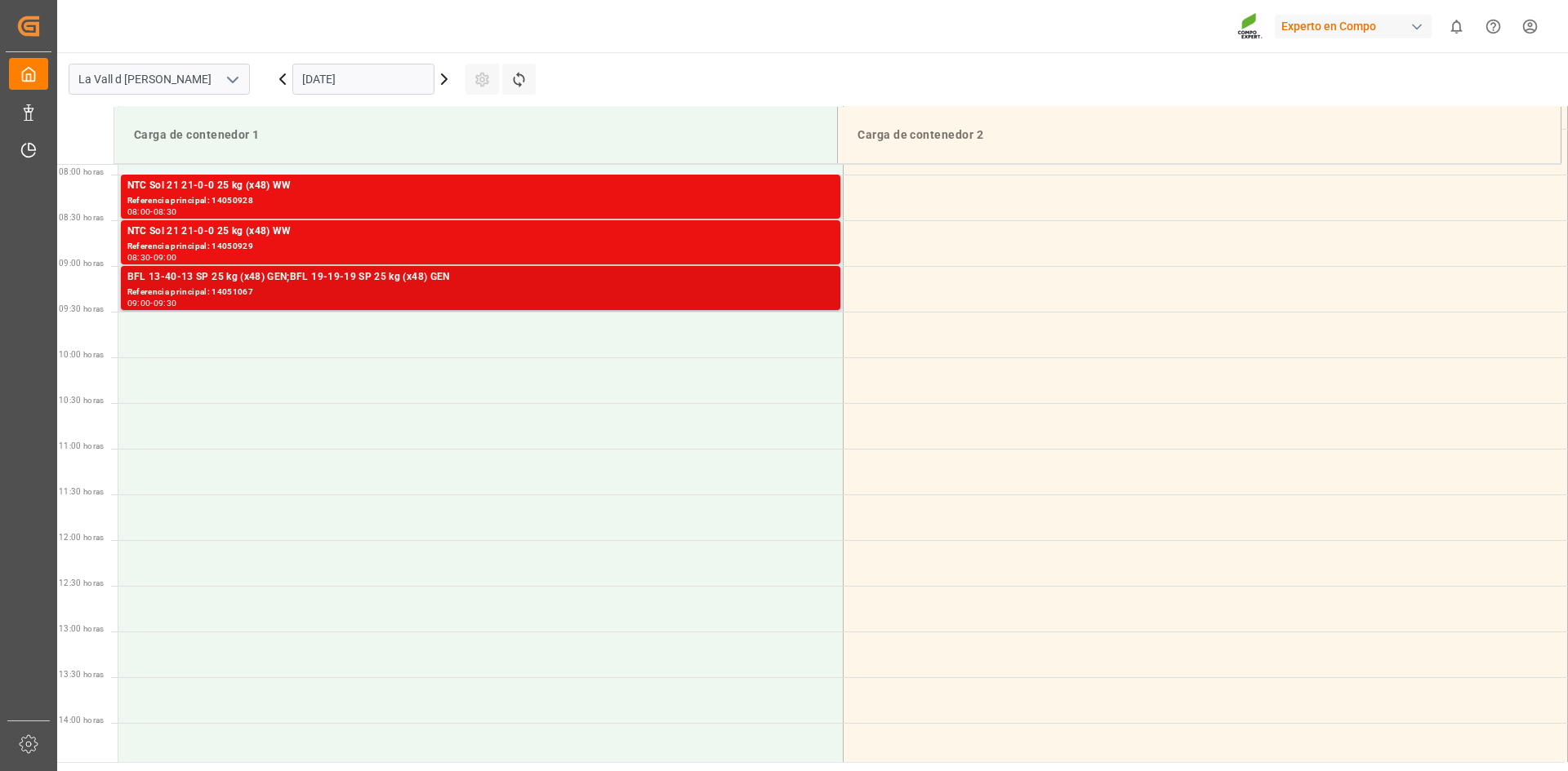
click at [164, 294] on font "Referencia principal: 14051067" at bounding box center [191, 291] width 127 height 9
